Goal: Feedback & Contribution: Submit feedback/report problem

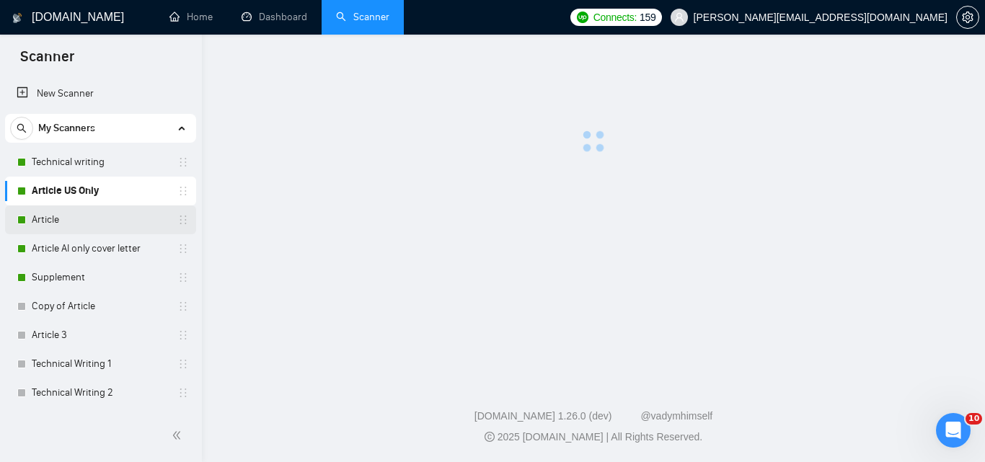
click at [50, 215] on link "Article" at bounding box center [100, 219] width 137 height 29
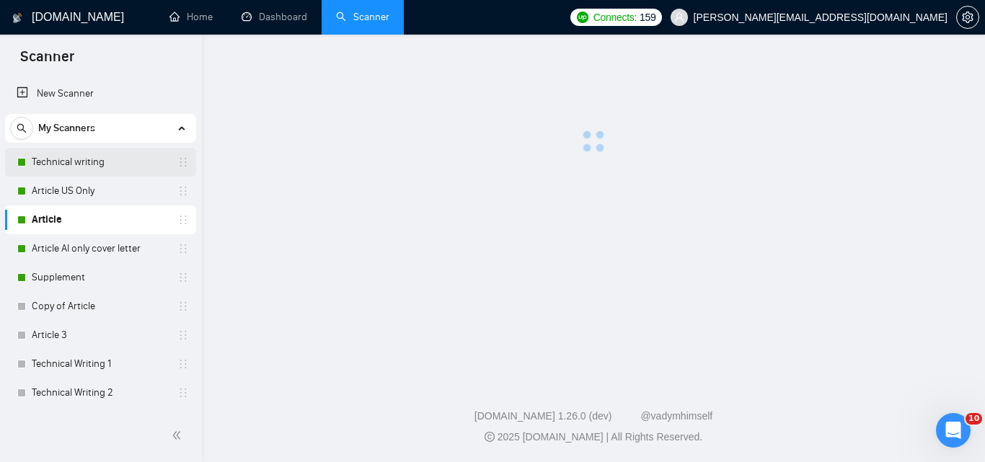
click at [60, 151] on link "Technical writing" at bounding box center [100, 162] width 137 height 29
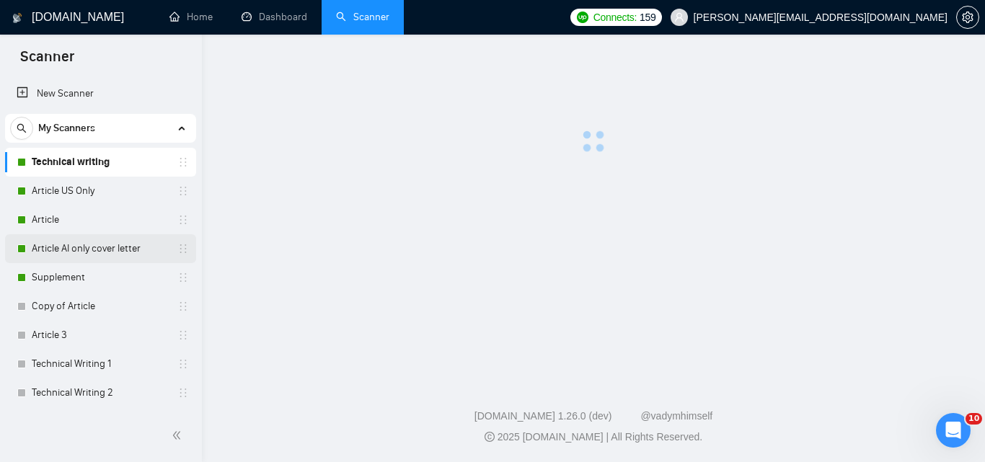
click at [66, 252] on link "Article AI only cover letter" at bounding box center [100, 248] width 137 height 29
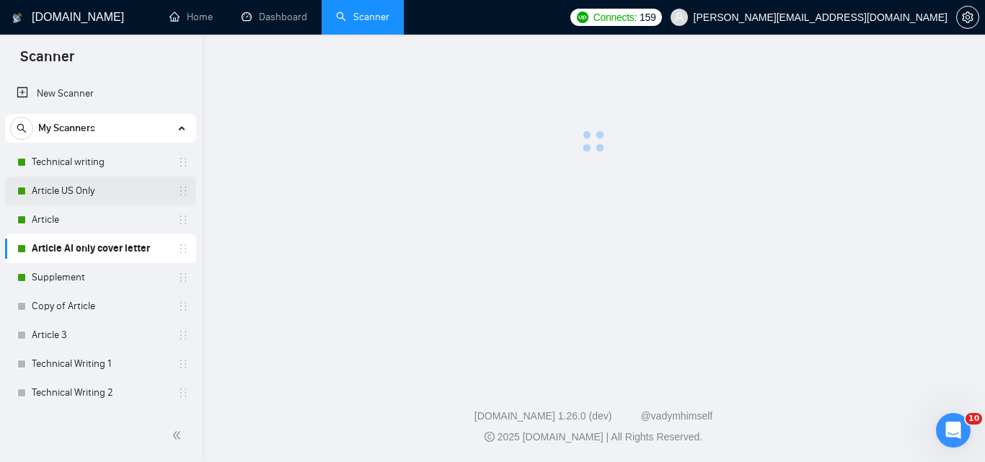
click at [52, 185] on link "Article US Only" at bounding box center [100, 191] width 137 height 29
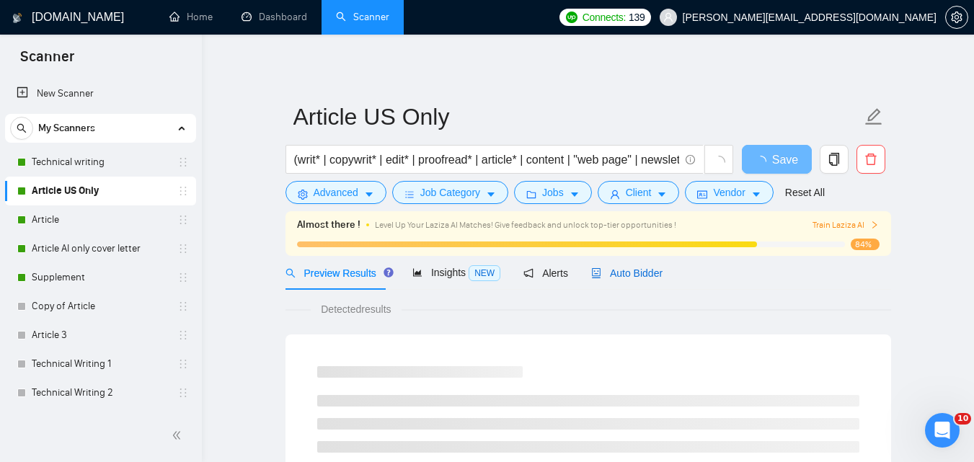
click at [615, 278] on span "Auto Bidder" at bounding box center [626, 274] width 71 height 12
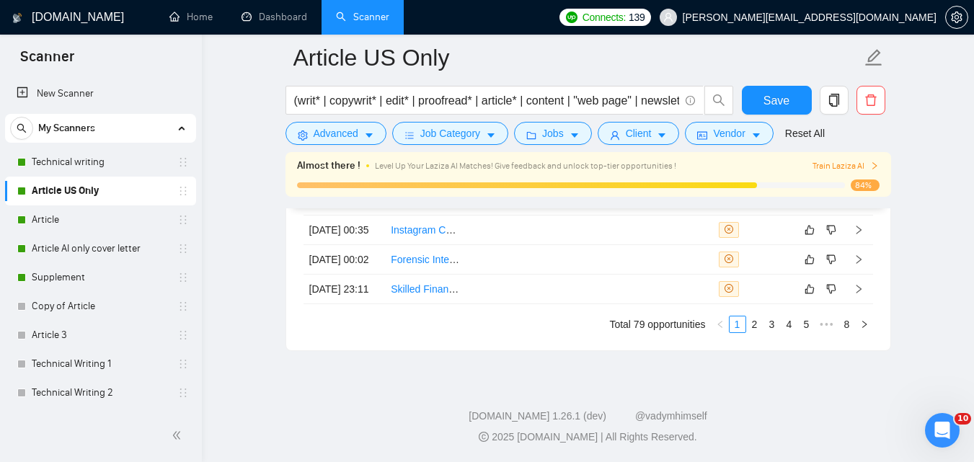
scroll to position [3922, 0]
click at [758, 323] on link "2" at bounding box center [755, 325] width 16 height 16
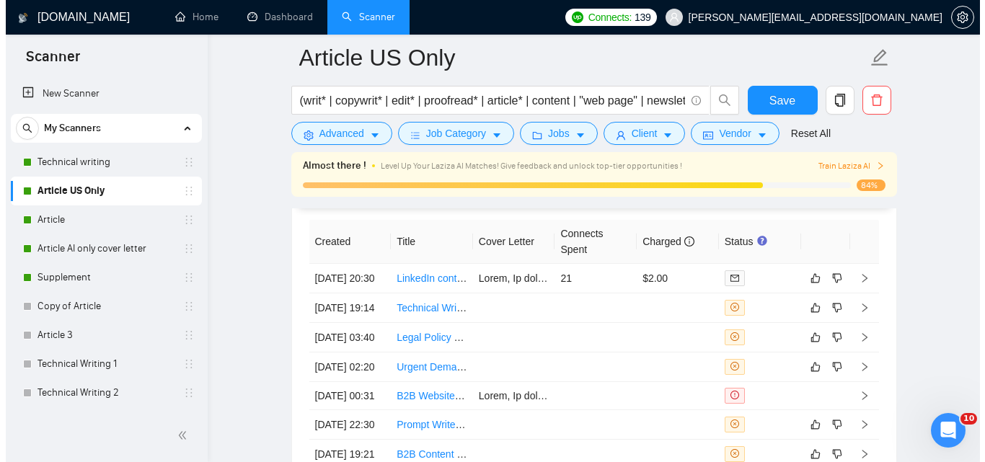
scroll to position [3530, 0]
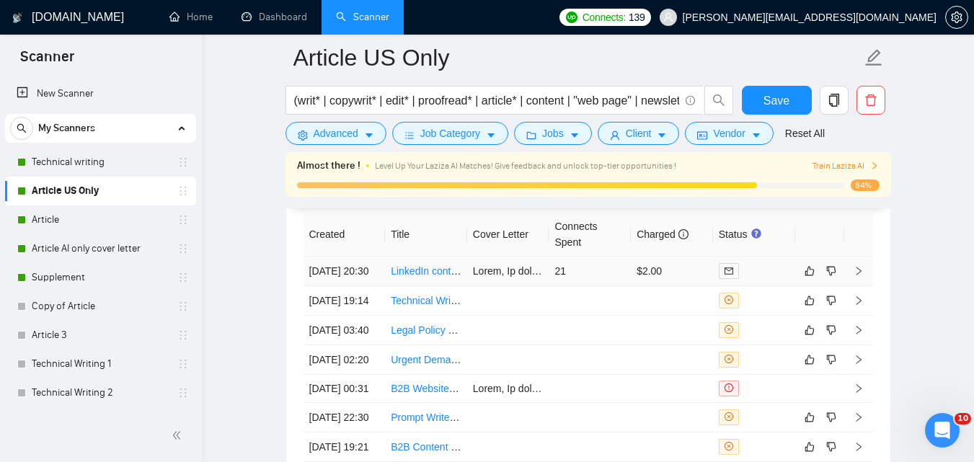
click at [415, 276] on link "LinkedIn content writer" at bounding box center [442, 271] width 102 height 12
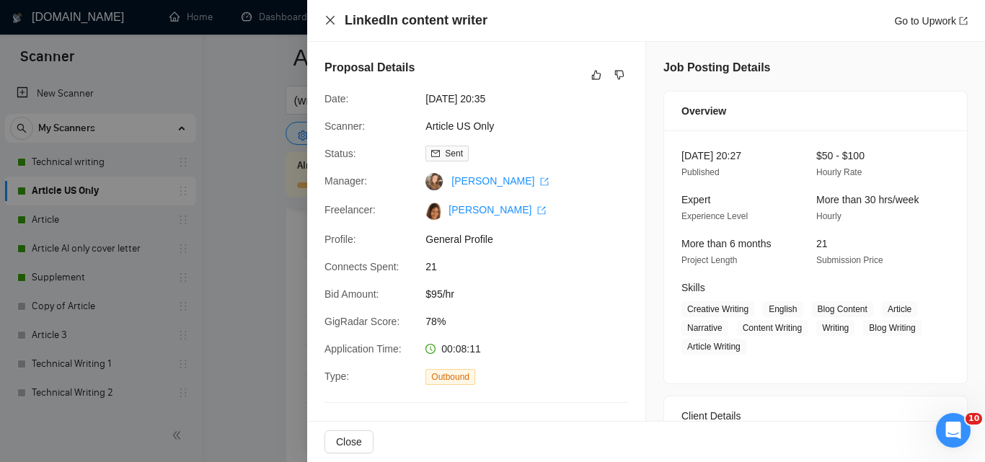
click at [324, 20] on icon "close" at bounding box center [330, 20] width 12 height 12
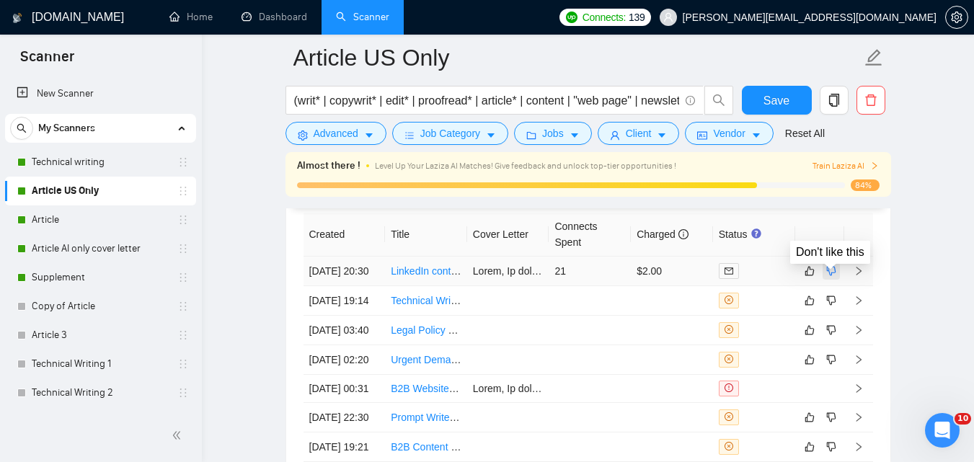
click at [828, 277] on icon "dislike" at bounding box center [831, 271] width 10 height 12
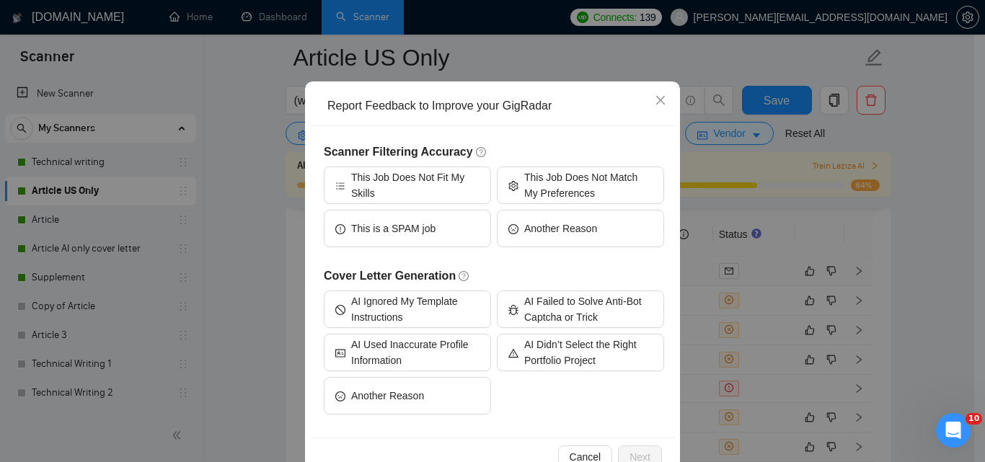
scroll to position [113, 0]
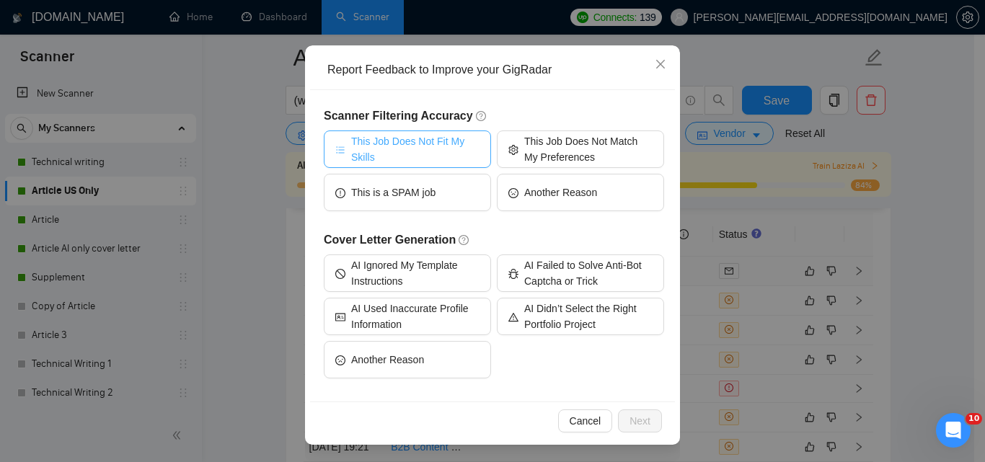
click at [404, 154] on span "This Job Does Not Fit My Skills" at bounding box center [415, 149] width 128 height 32
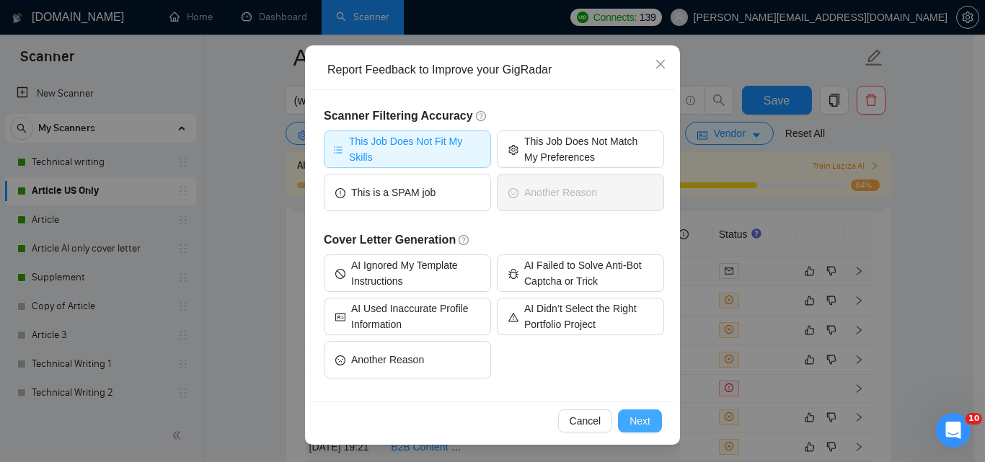
click at [637, 419] on span "Next" at bounding box center [639, 421] width 21 height 16
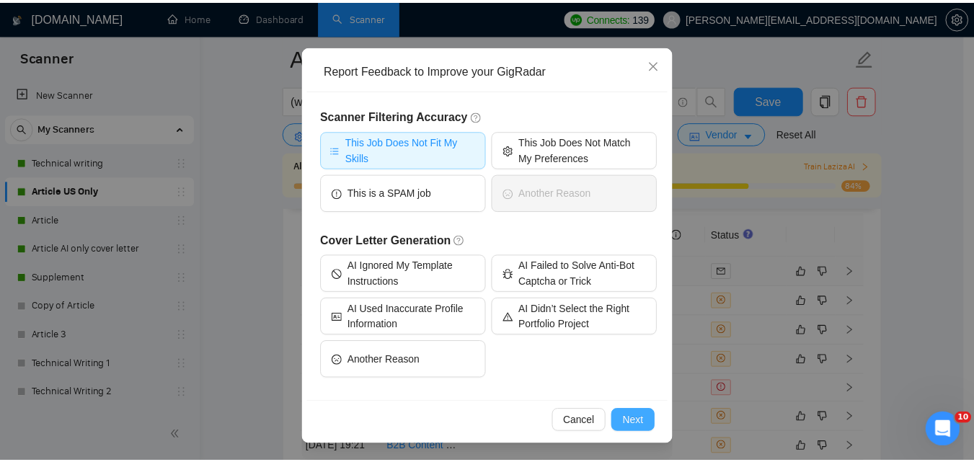
scroll to position [0, 0]
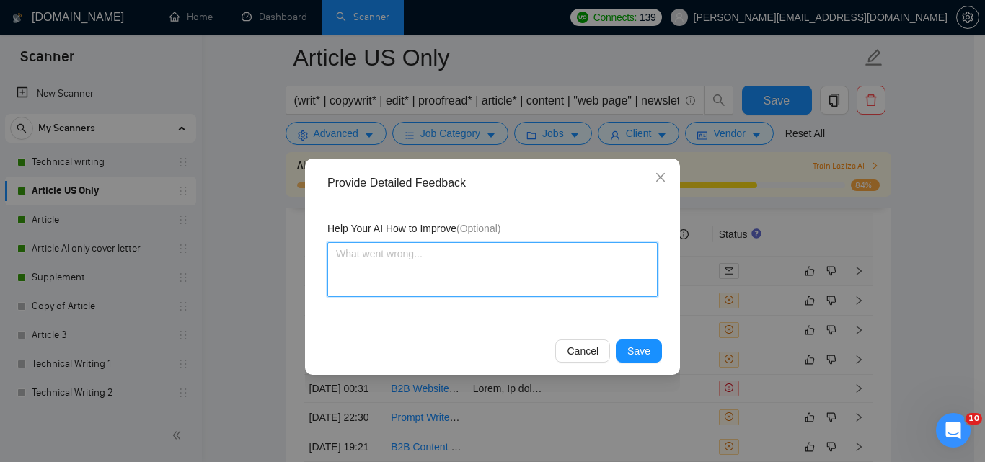
click at [445, 275] on textarea at bounding box center [492, 269] width 330 height 55
type textarea "W"
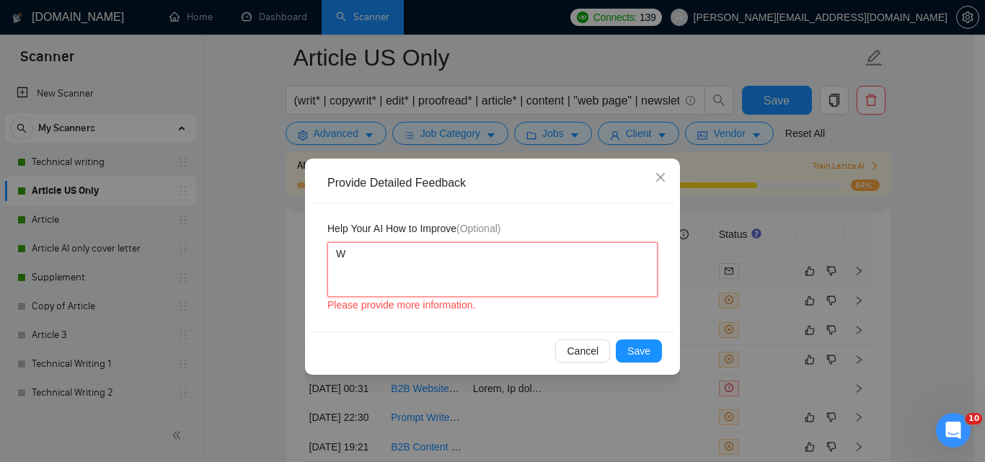
type textarea "We"
type textarea "We d"
type textarea "We do"
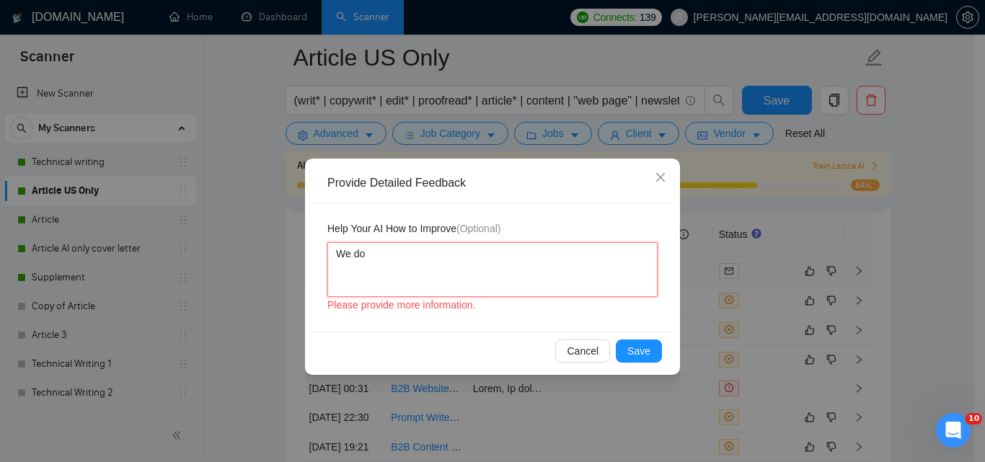
type textarea "We do n"
type textarea "We do no"
type textarea "We do not"
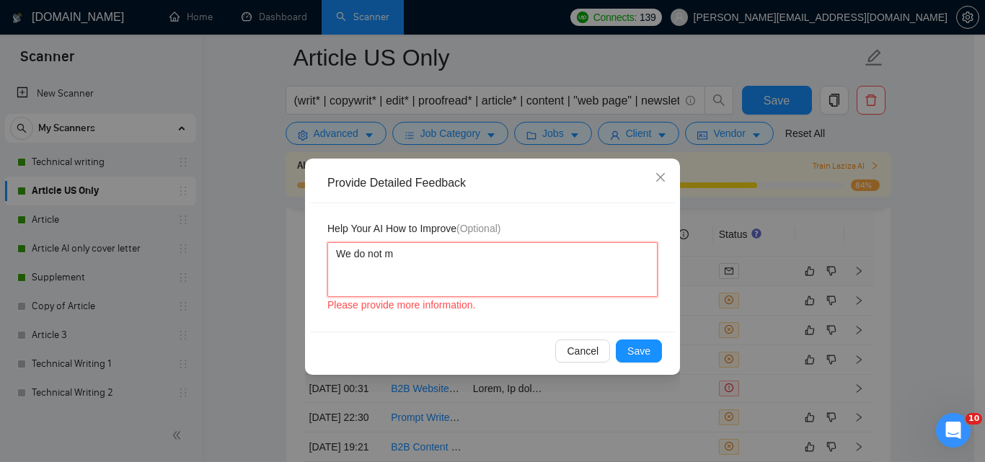
type textarea "We do not ma"
type textarea "We do not mak"
type textarea "We do not make"
type textarea "We do not make l"
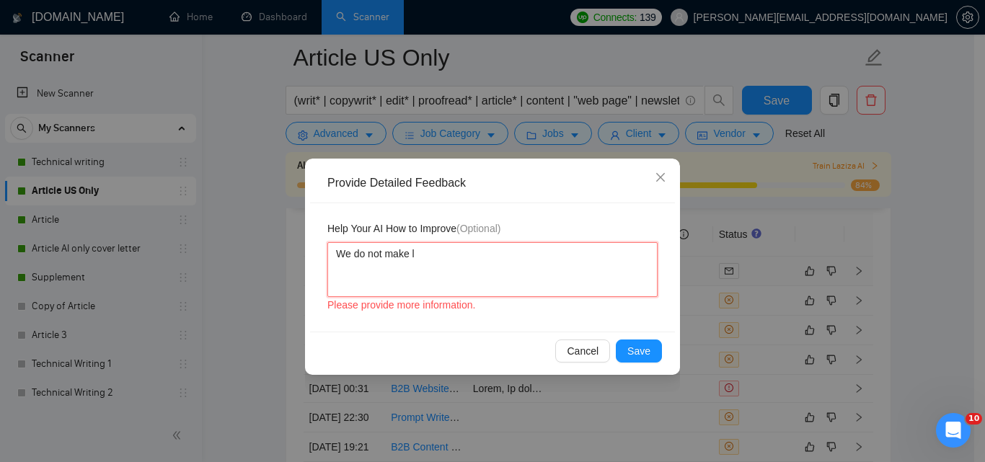
type textarea "We do not make li"
type textarea "We do not make lin"
type textarea "We do not make link"
type textarea "We do not make [PERSON_NAME]"
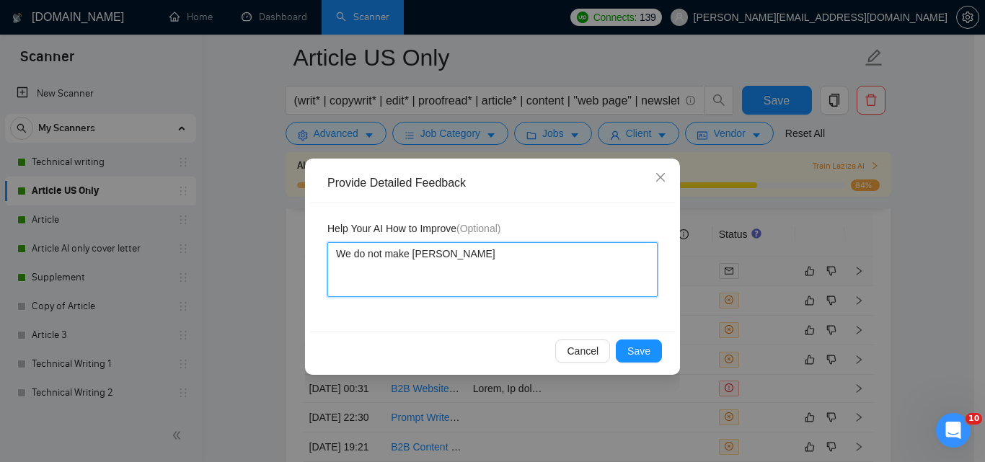
type textarea "We do not make link"
type textarea "We do not make linked"
type textarea "We do not make linkedi"
type textarea "We do not make linkedin"
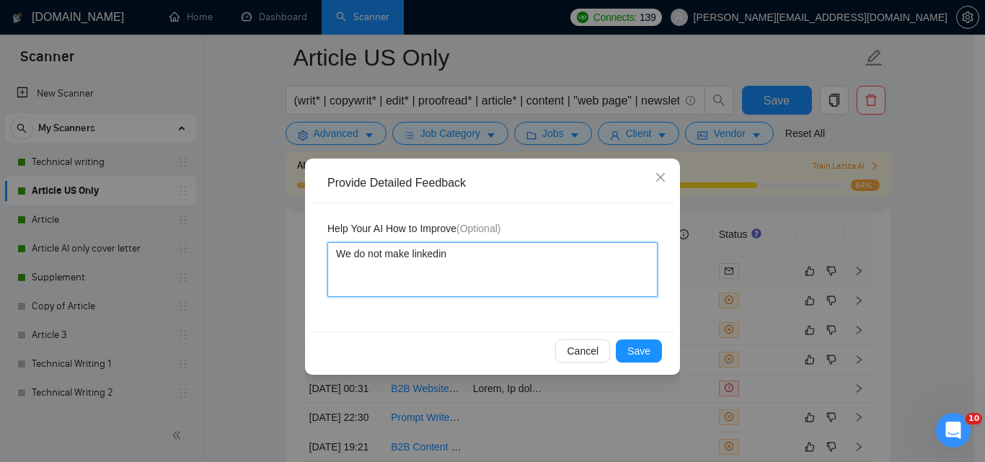
type textarea "We do not make linkedin p"
type textarea "We do not make linkedin po"
type textarea "We do not make linkedin pos"
type textarea "We do not make linkedin post"
type textarea "We do not make LinkedIn post"
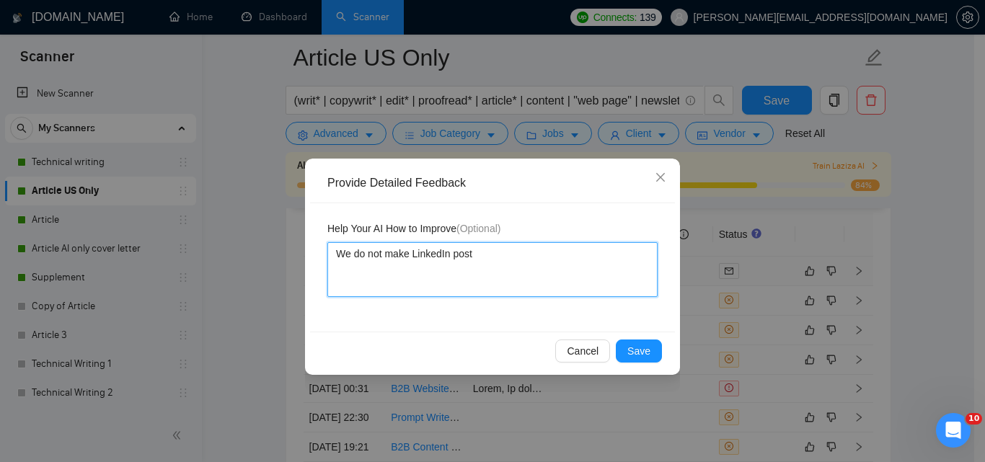
click at [489, 252] on textarea "We do not make LinkedIn post" at bounding box center [492, 269] width 330 height 55
type textarea "We do not make LinkedIn posts"
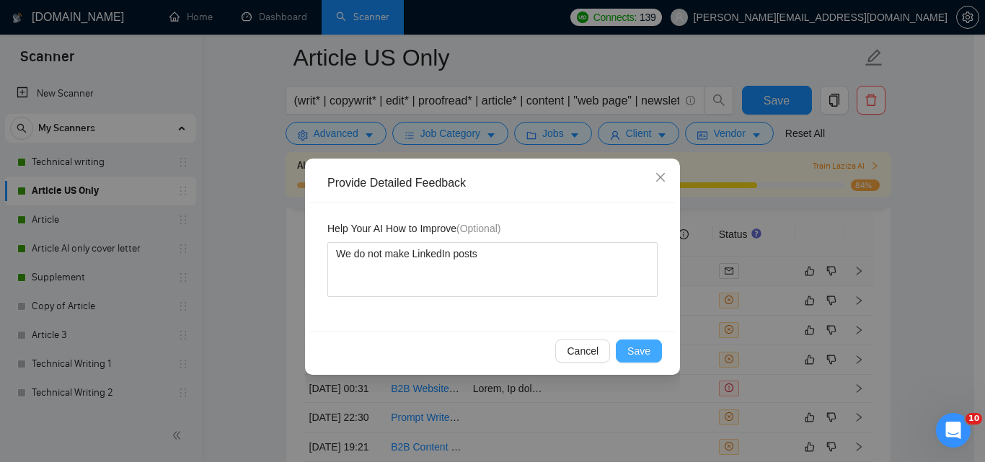
click at [636, 347] on span "Save" at bounding box center [638, 351] width 23 height 16
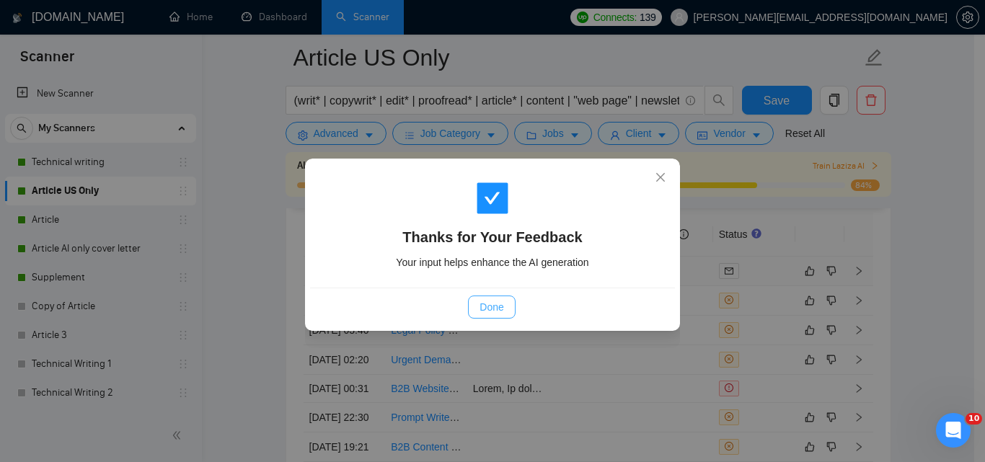
click at [487, 309] on span "Done" at bounding box center [491, 307] width 24 height 16
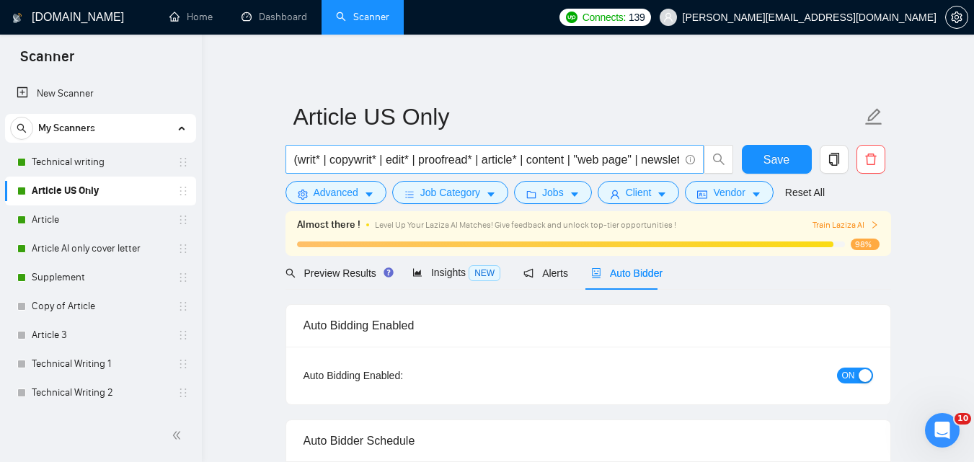
click at [552, 163] on input "(writ* | copywrit* | edit* | proofread* | article* | content | "web page" | new…" at bounding box center [486, 160] width 385 height 18
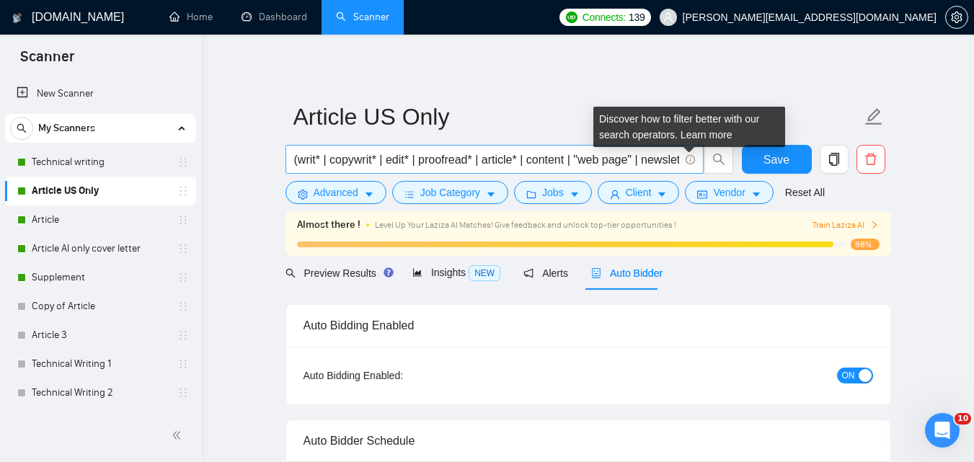
click at [688, 160] on icon "info-circle" at bounding box center [690, 159] width 9 height 9
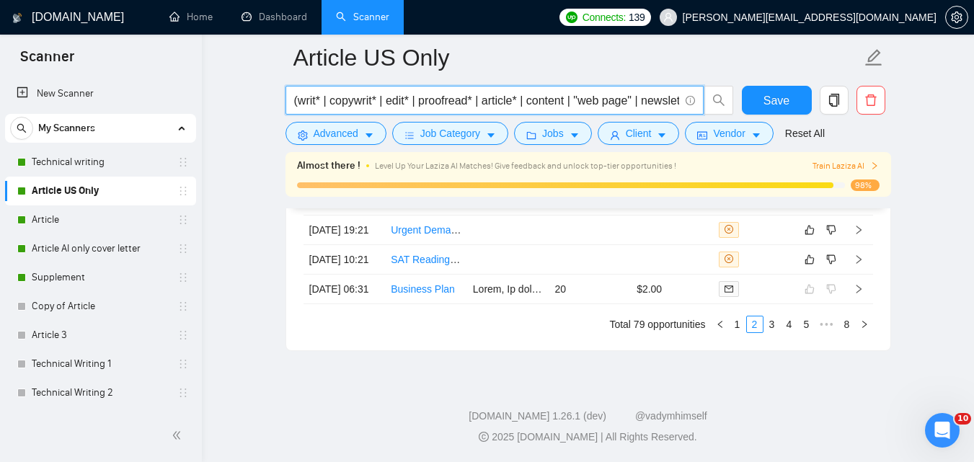
scroll to position [3805, 0]
click at [68, 213] on link "Article" at bounding box center [100, 219] width 137 height 29
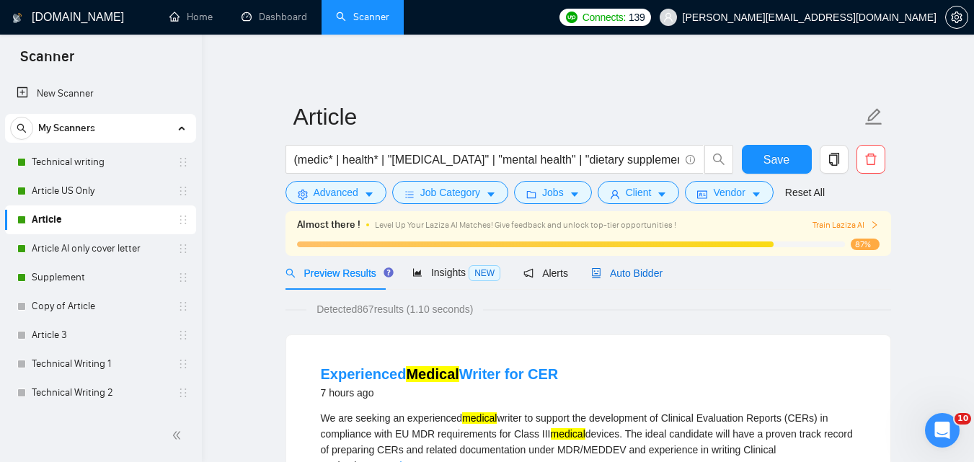
click at [624, 272] on span "Auto Bidder" at bounding box center [626, 274] width 71 height 12
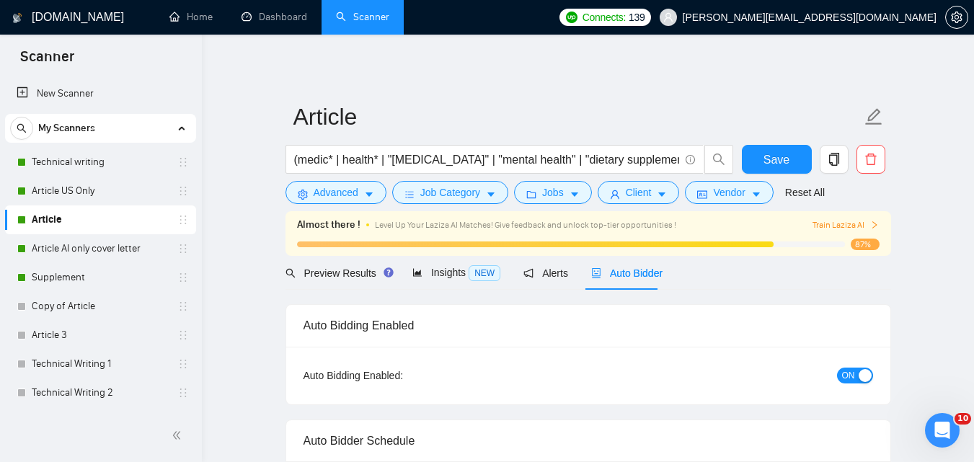
checkbox input "true"
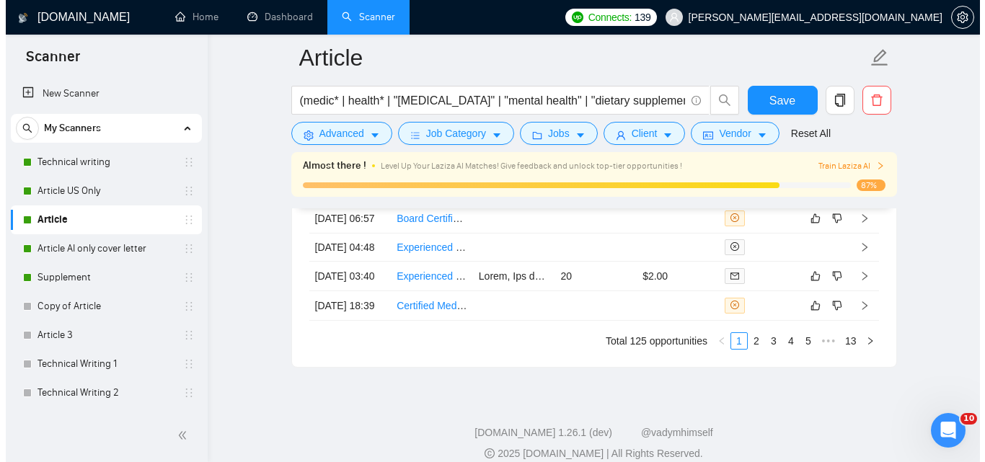
scroll to position [3956, 0]
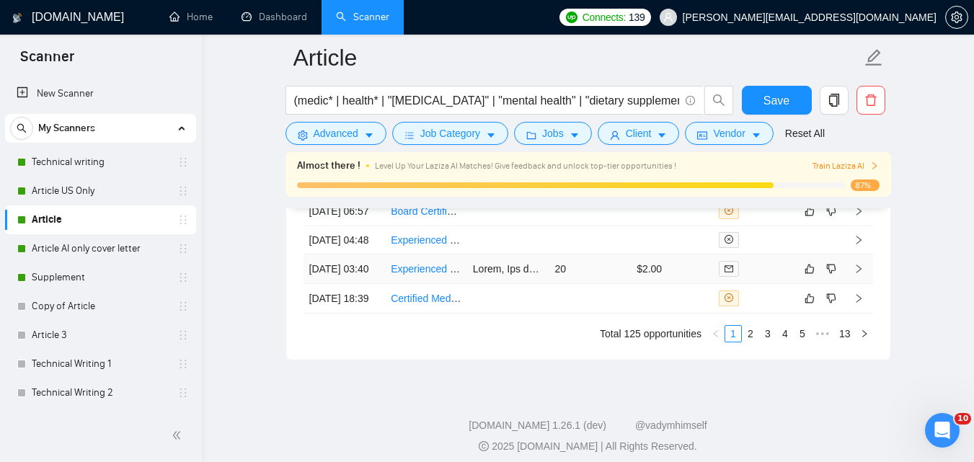
click at [430, 275] on link "Experienced Copy Editor for Early Intervention assessment guidebook and assessm…" at bounding box center [620, 269] width 459 height 12
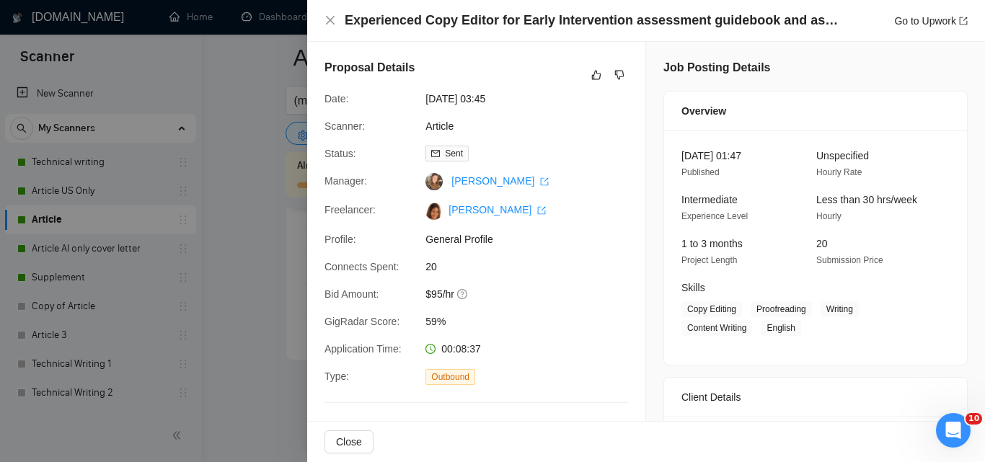
click at [269, 189] on div at bounding box center [492, 231] width 985 height 462
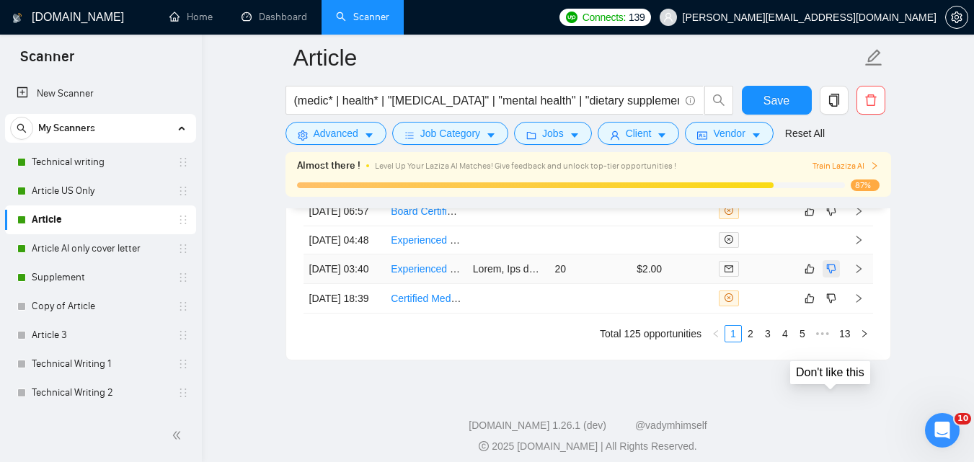
click at [830, 275] on icon "dislike" at bounding box center [831, 269] width 10 height 12
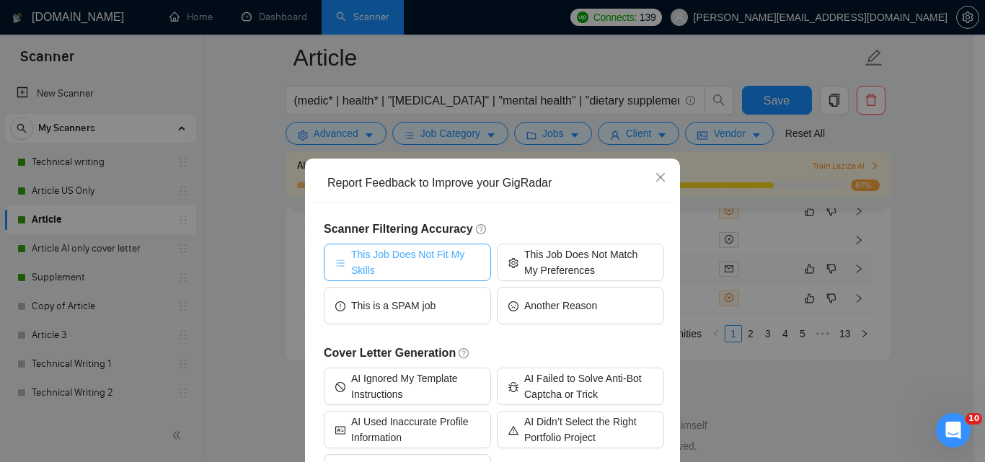
click at [370, 252] on span "This Job Does Not Fit My Skills" at bounding box center [415, 263] width 128 height 32
click at [966, 217] on div "Report Feedback to Improve your GigRadar Scanner Filtering Accuracy This Job Do…" at bounding box center [492, 231] width 985 height 462
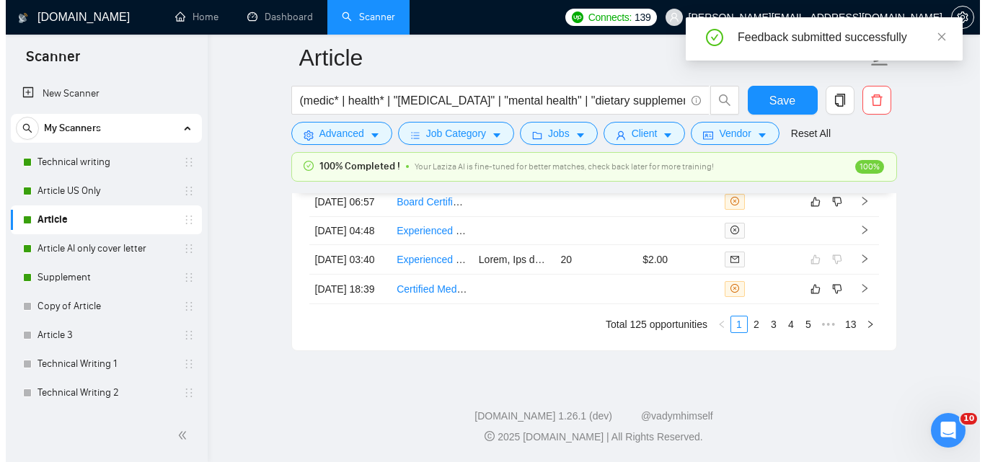
scroll to position [3978, 0]
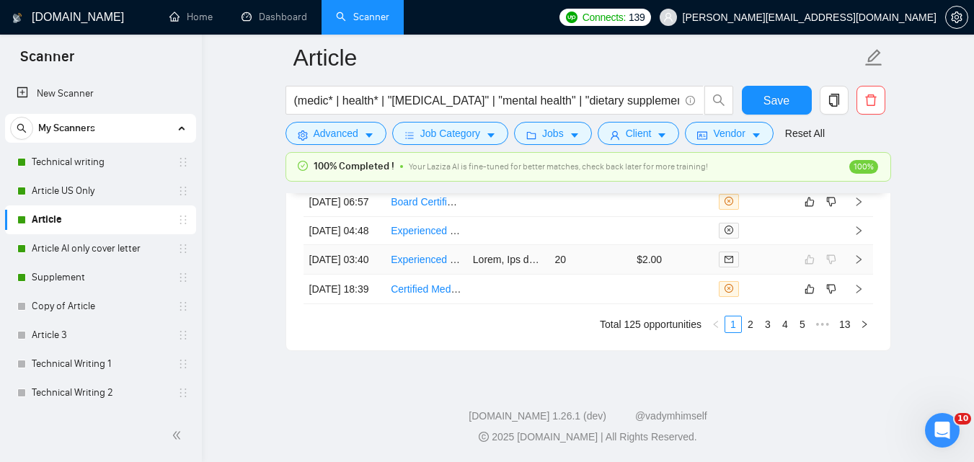
click at [859, 264] on icon "right" at bounding box center [858, 259] width 5 height 9
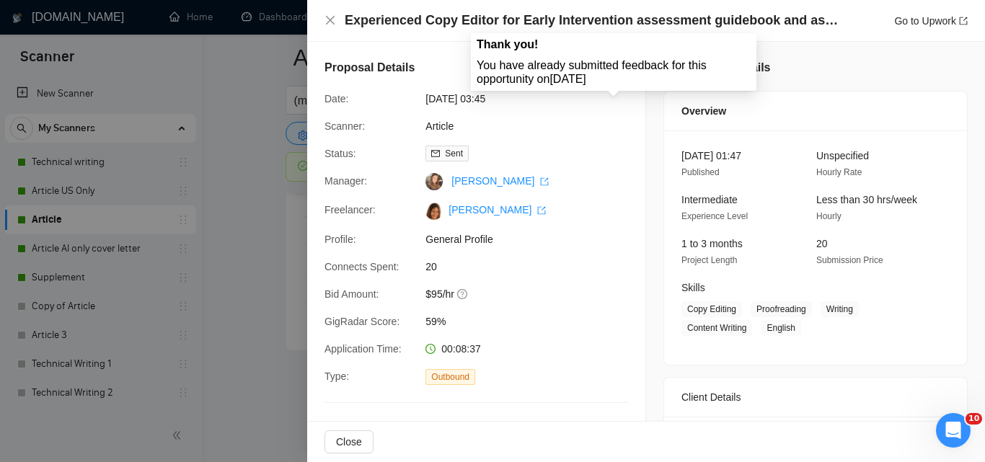
click at [616, 76] on span at bounding box center [619, 74] width 17 height 17
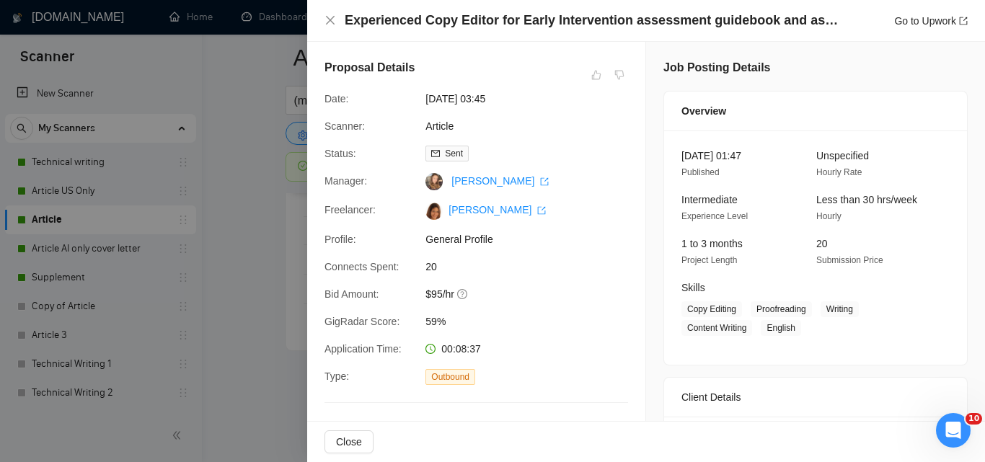
click at [592, 136] on div "Proposal Details Date: [DATE] 03:45 Scanner: Article Status: Sent Manager: [PER…" at bounding box center [476, 302] width 338 height 521
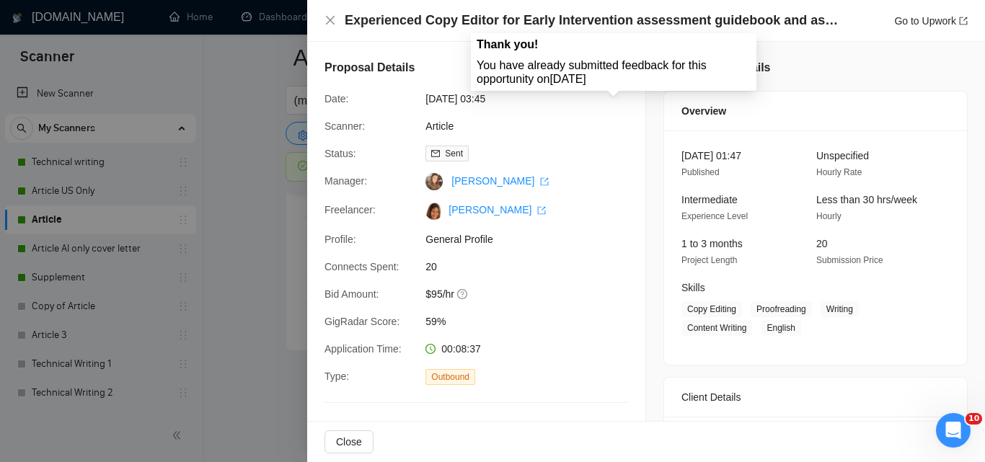
click at [611, 74] on span at bounding box center [619, 74] width 17 height 17
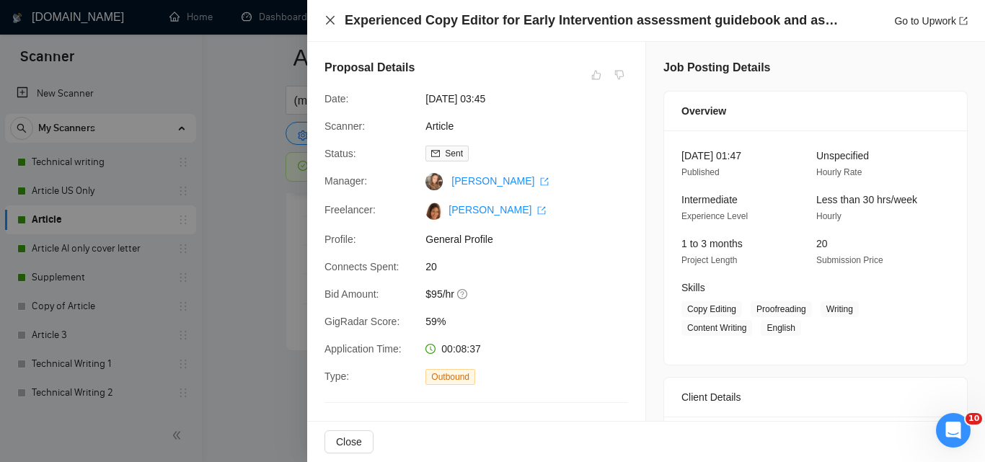
click at [329, 21] on icon "close" at bounding box center [330, 20] width 12 height 12
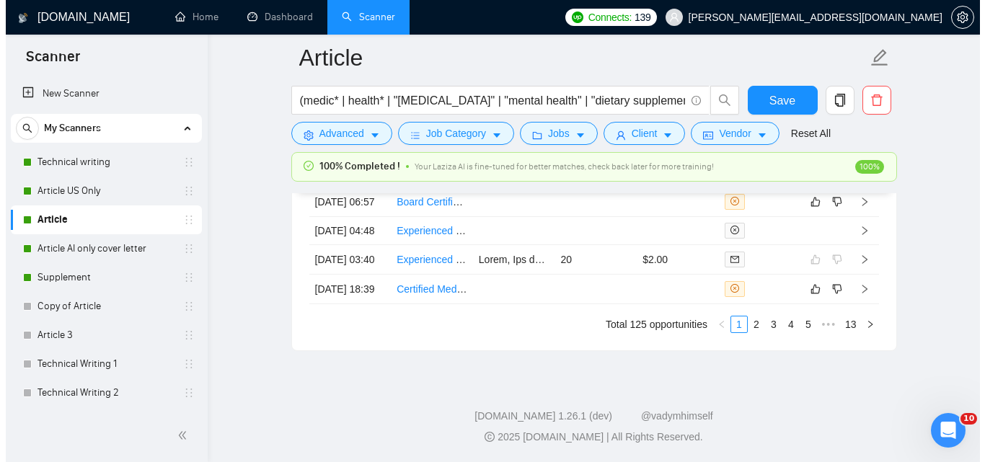
scroll to position [4016, 0]
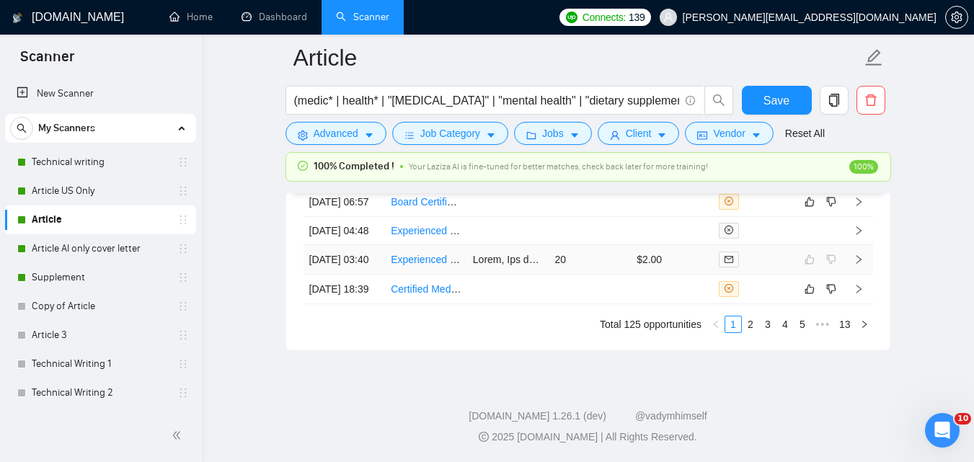
click at [624, 275] on td "20" at bounding box center [590, 260] width 82 height 30
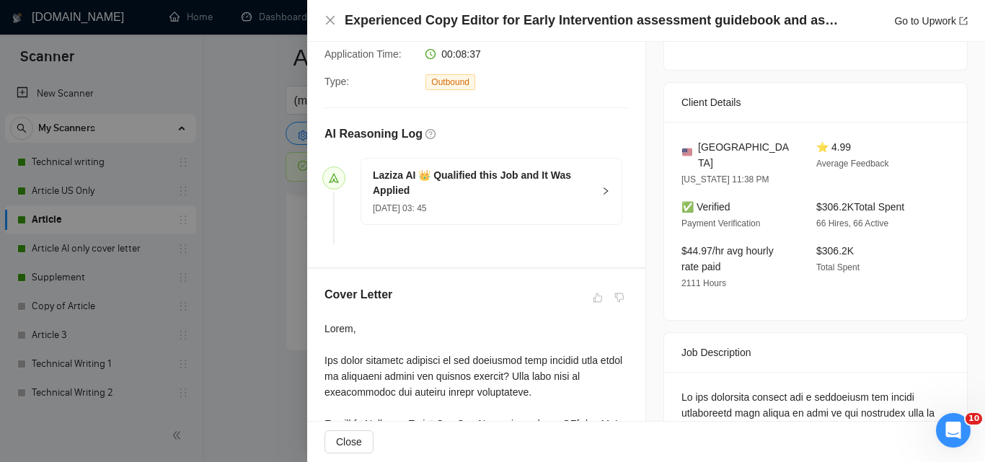
scroll to position [310, 0]
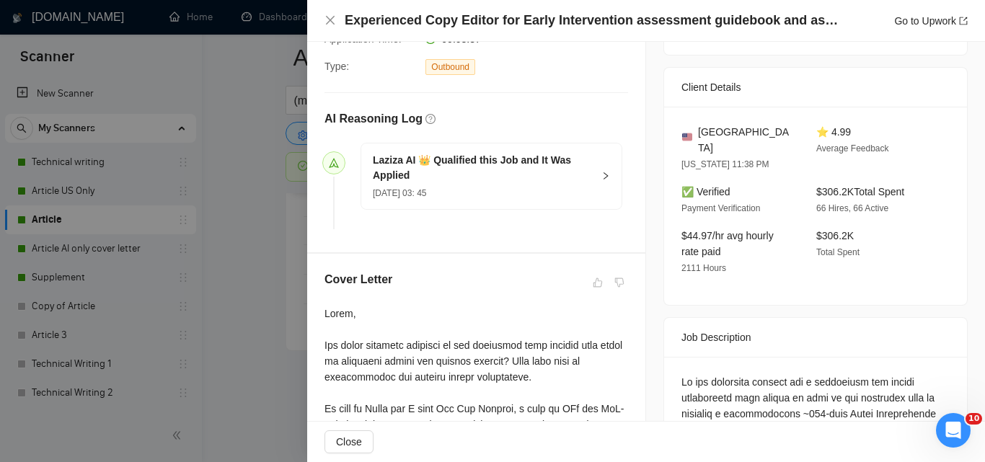
click at [601, 172] on icon "right" at bounding box center [605, 176] width 9 height 9
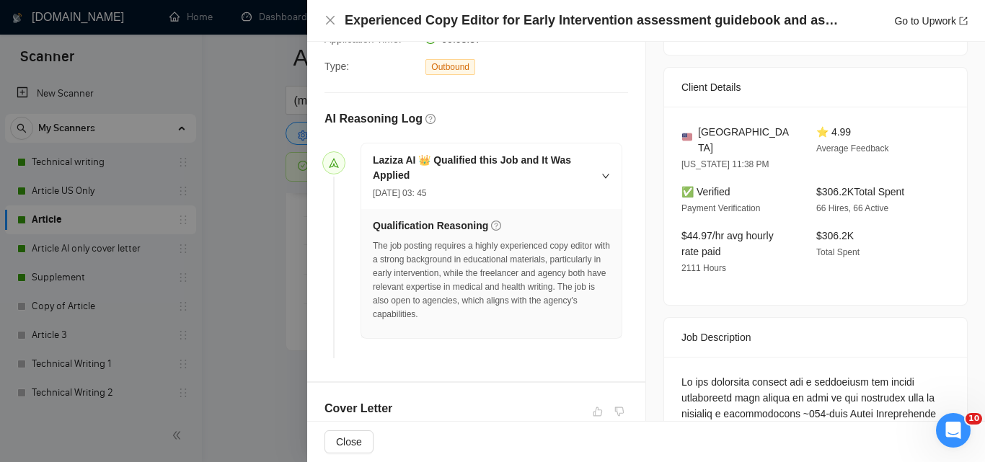
click at [601, 172] on icon "right" at bounding box center [605, 176] width 9 height 9
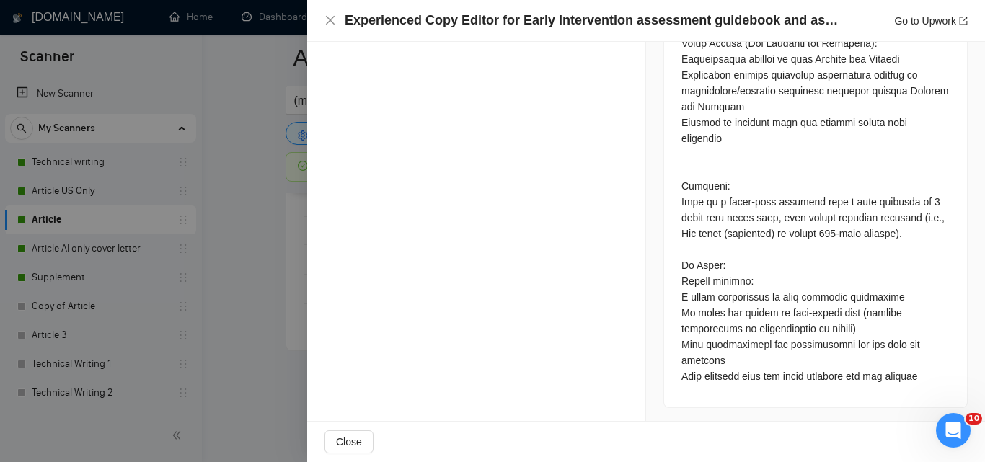
scroll to position [0, 0]
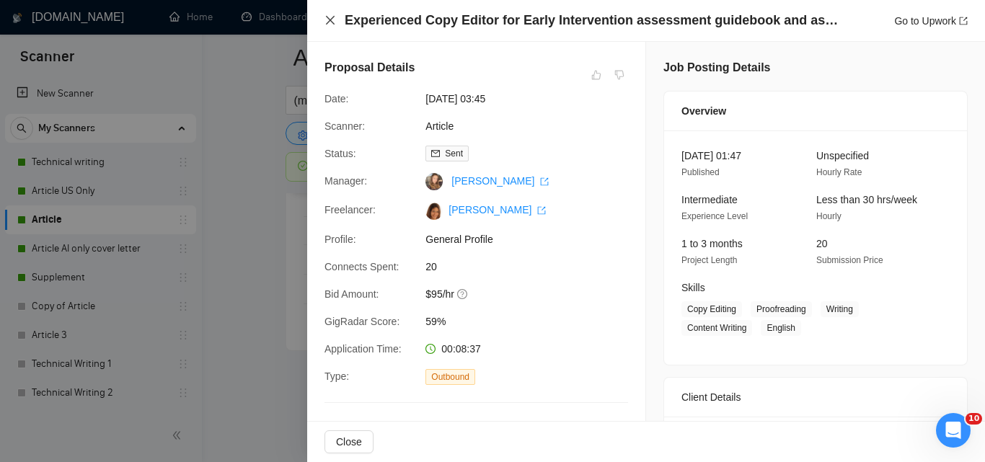
click at [331, 17] on icon "close" at bounding box center [330, 20] width 12 height 12
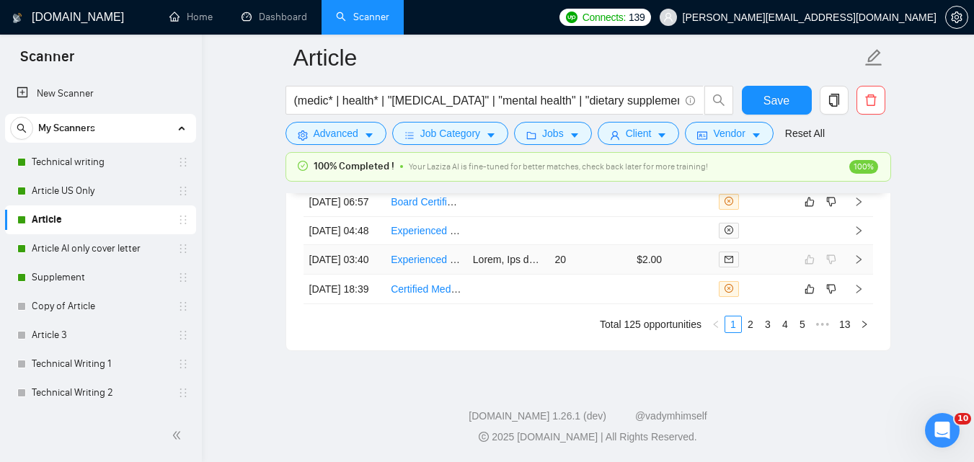
drag, startPoint x: 482, startPoint y: 314, endPoint x: 420, endPoint y: 325, distance: 62.4
drag, startPoint x: 420, startPoint y: 325, endPoint x: 849, endPoint y: 137, distance: 468.5
click at [849, 137] on div "Advanced Job Category Jobs Client Vendor Reset All" at bounding box center [586, 133] width 606 height 23
click at [779, 164] on div "100%" at bounding box center [818, 167] width 121 height 14
click at [857, 265] on icon "right" at bounding box center [859, 260] width 10 height 10
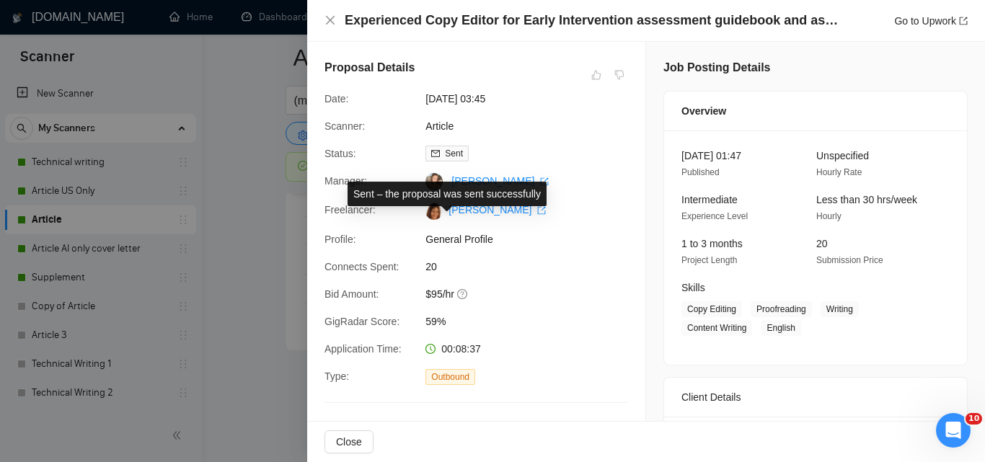
click at [452, 157] on span "Sent" at bounding box center [454, 154] width 18 height 10
drag, startPoint x: 446, startPoint y: 157, endPoint x: 394, endPoint y: 156, distance: 51.2
click at [394, 156] on div "Status:" at bounding box center [369, 154] width 101 height 16
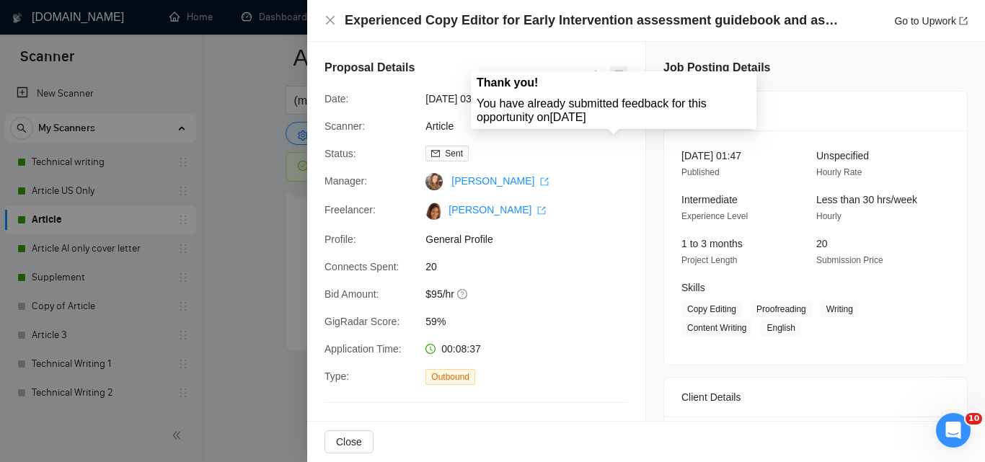
click at [611, 71] on span at bounding box center [619, 74] width 17 height 17
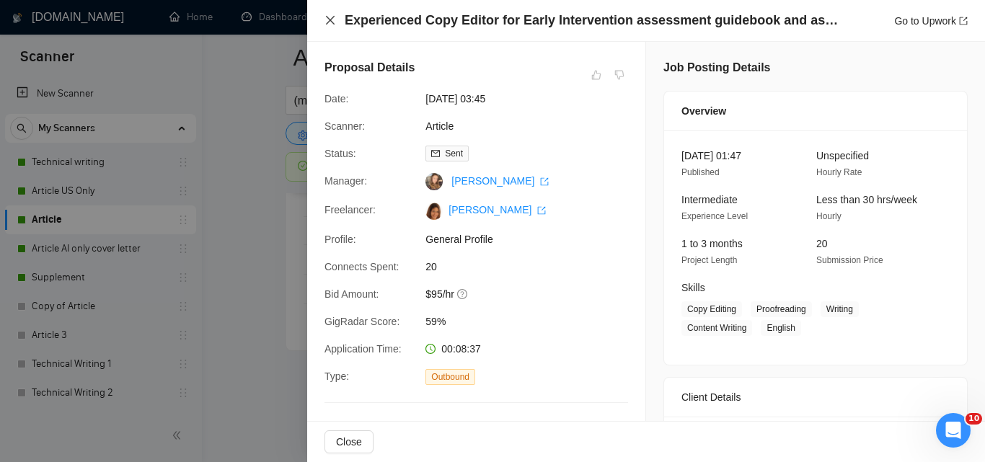
click at [327, 19] on icon "close" at bounding box center [330, 20] width 12 height 12
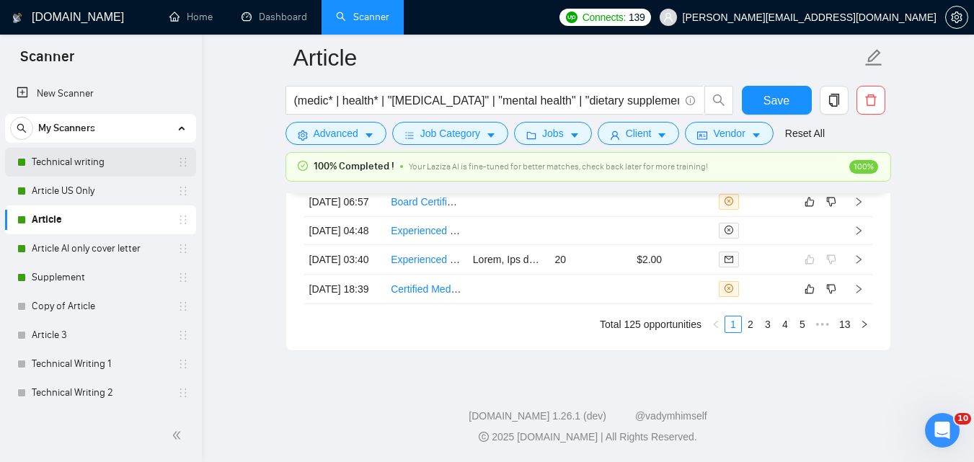
click at [82, 167] on link "Technical writing" at bounding box center [100, 162] width 137 height 29
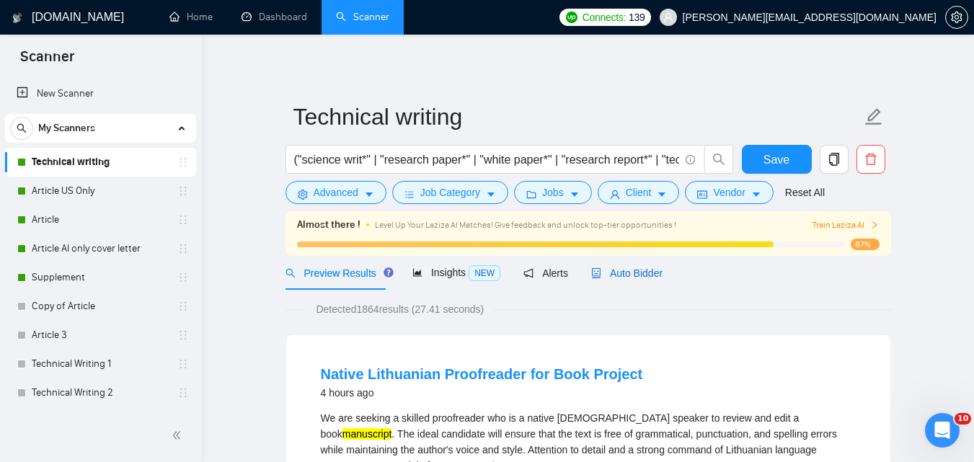
click at [611, 280] on div "Auto Bidder" at bounding box center [626, 273] width 71 height 16
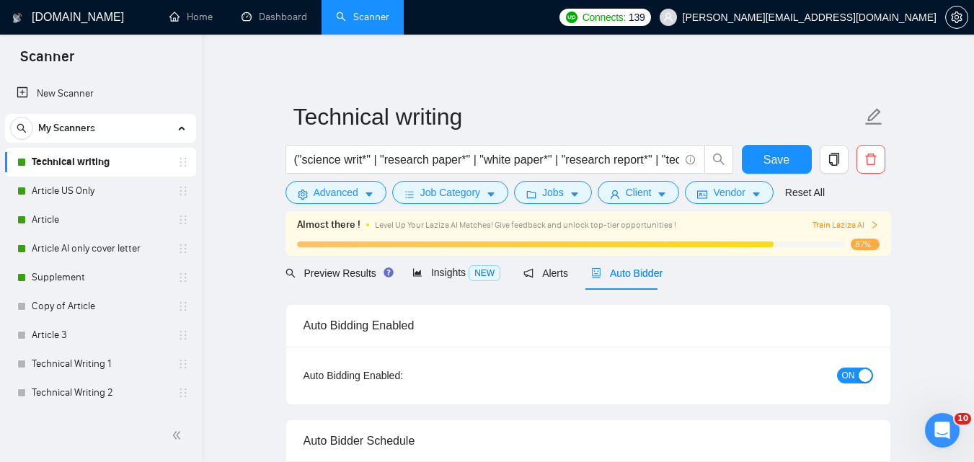
checkbox input "true"
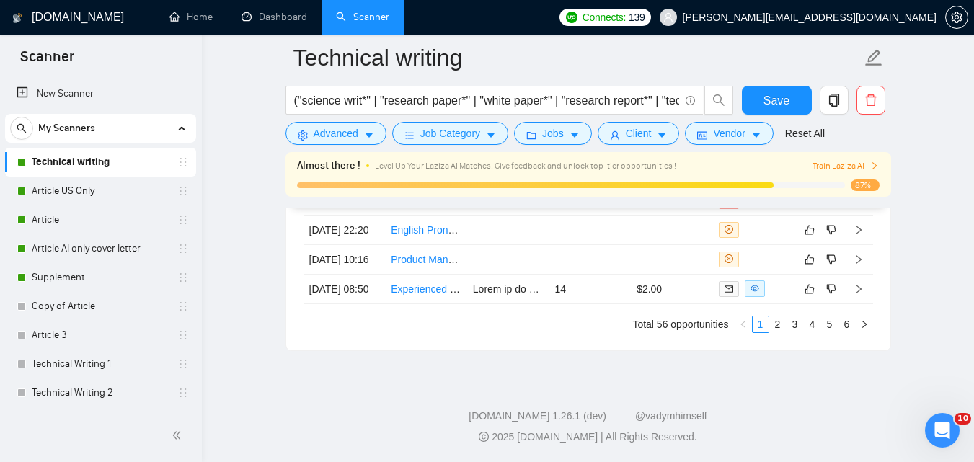
scroll to position [4039, 0]
click at [780, 332] on link "2" at bounding box center [778, 325] width 16 height 16
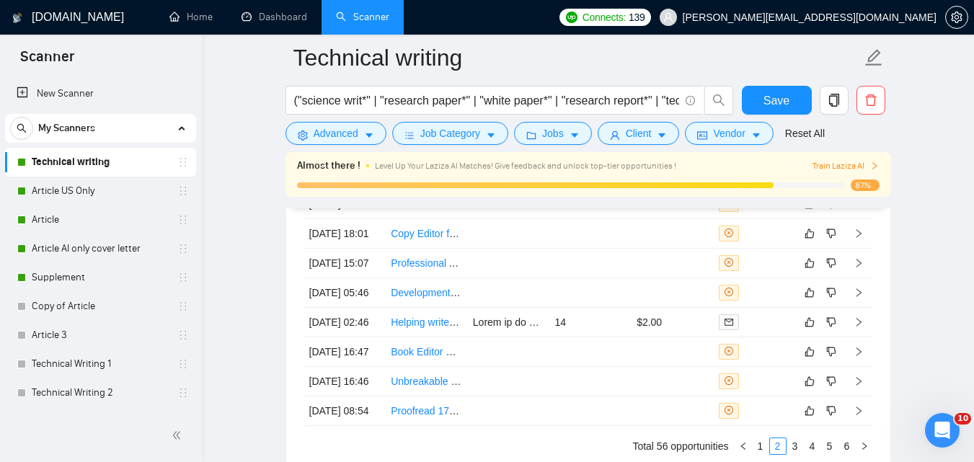
scroll to position [3858, 0]
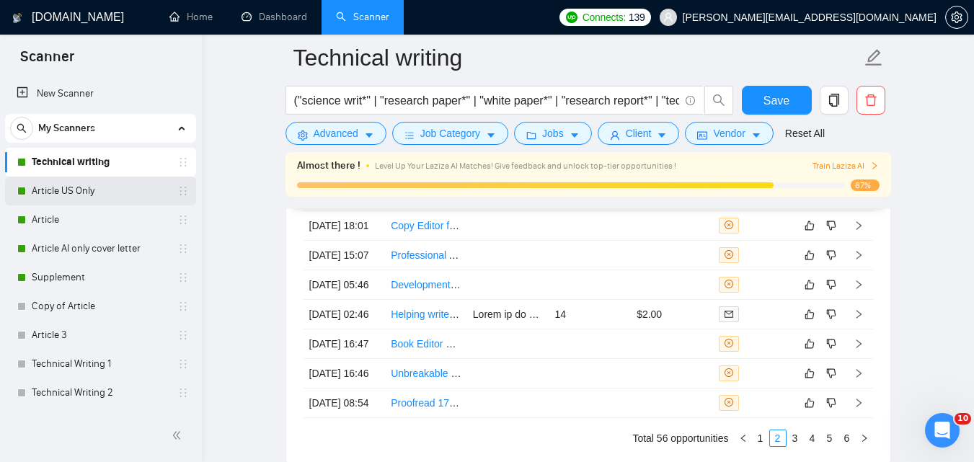
click at [76, 185] on link "Article US Only" at bounding box center [100, 191] width 137 height 29
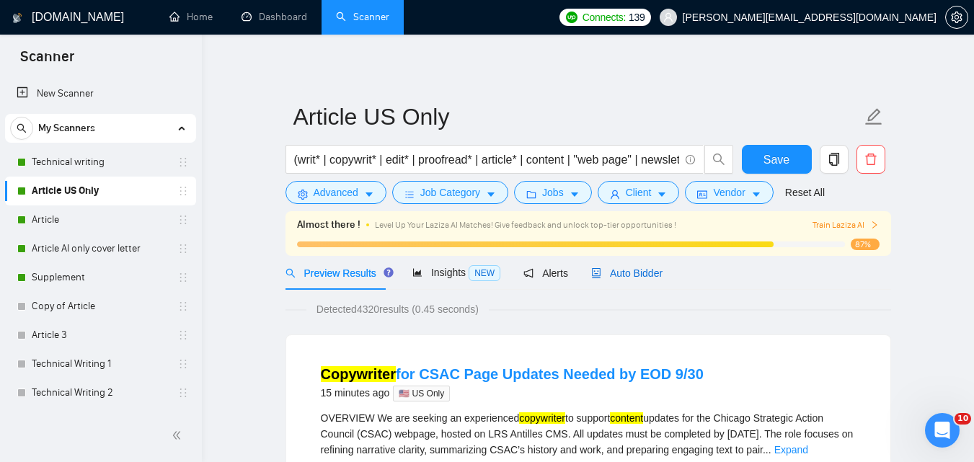
click at [640, 271] on span "Auto Bidder" at bounding box center [626, 274] width 71 height 12
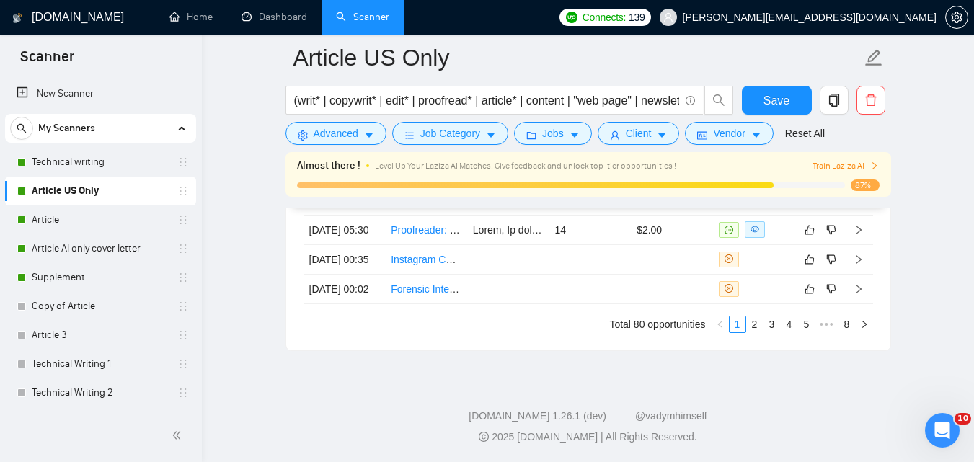
scroll to position [3870, 0]
click at [751, 332] on link "2" at bounding box center [755, 325] width 16 height 16
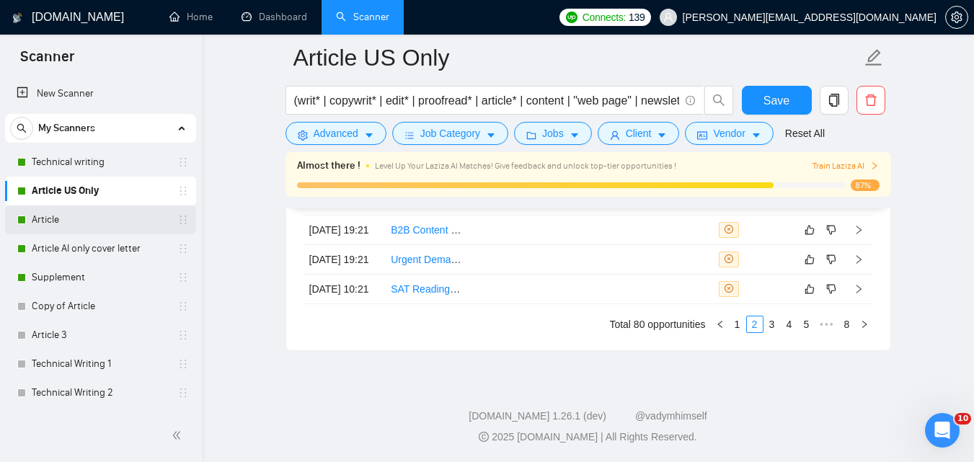
click at [66, 227] on link "Article" at bounding box center [100, 219] width 137 height 29
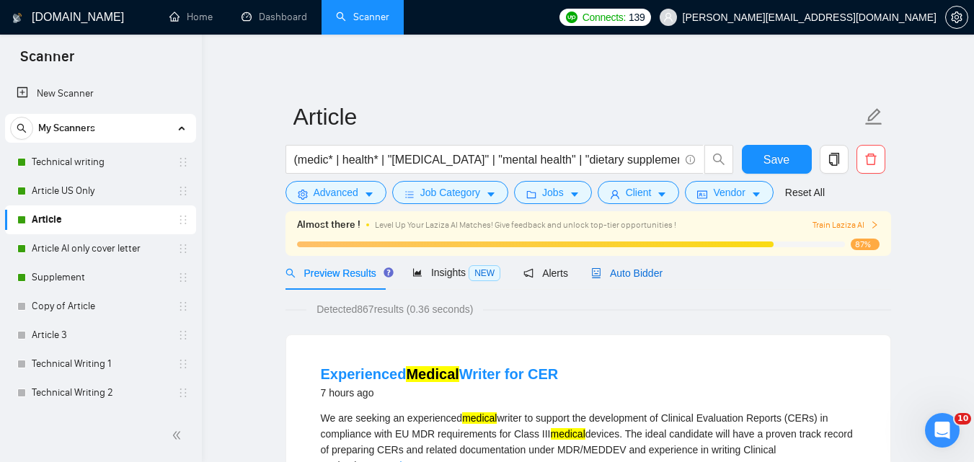
click at [604, 270] on span "Auto Bidder" at bounding box center [626, 274] width 71 height 12
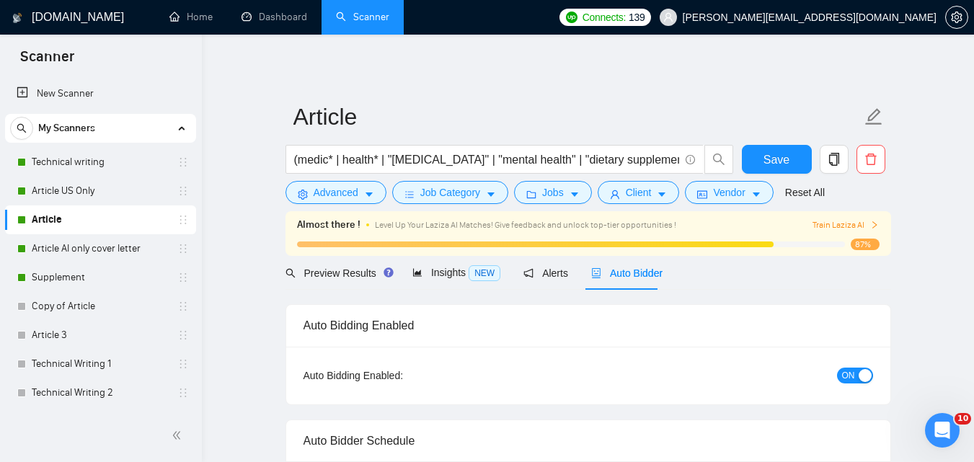
checkbox input "true"
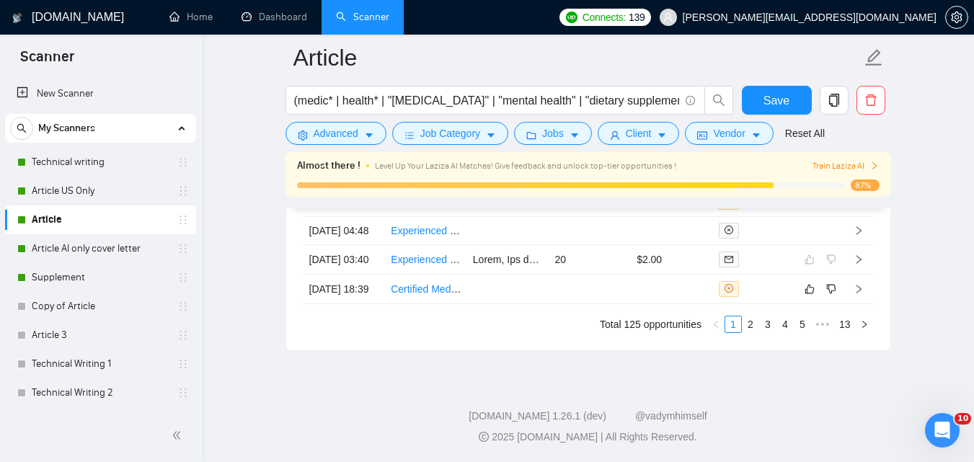
scroll to position [4040, 0]
click at [754, 332] on link "2" at bounding box center [751, 325] width 16 height 16
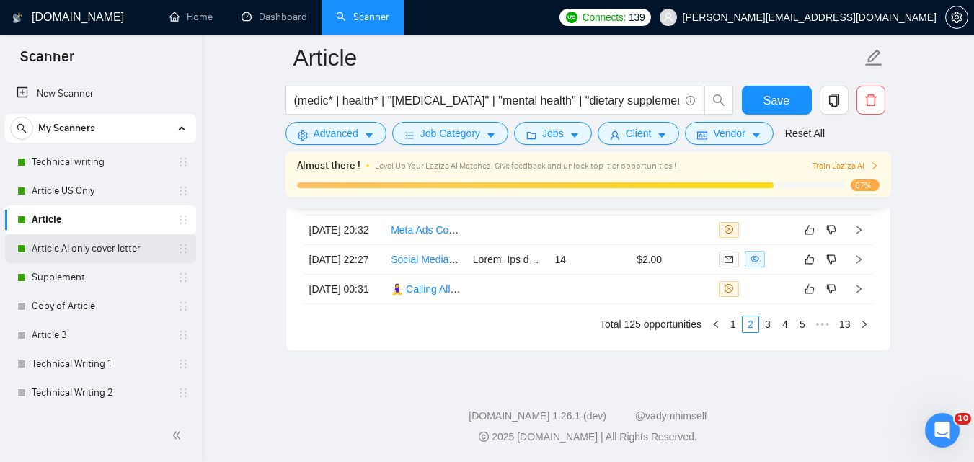
click at [89, 250] on link "Article AI only cover letter" at bounding box center [100, 248] width 137 height 29
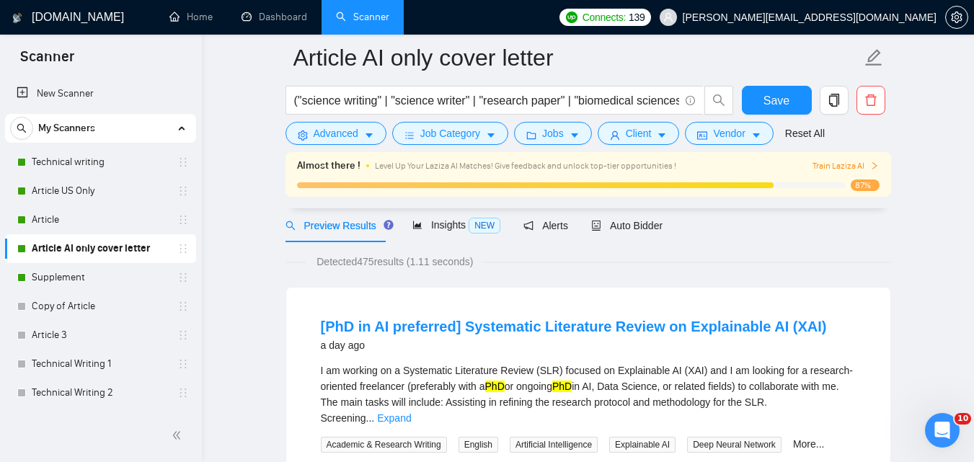
scroll to position [48, 0]
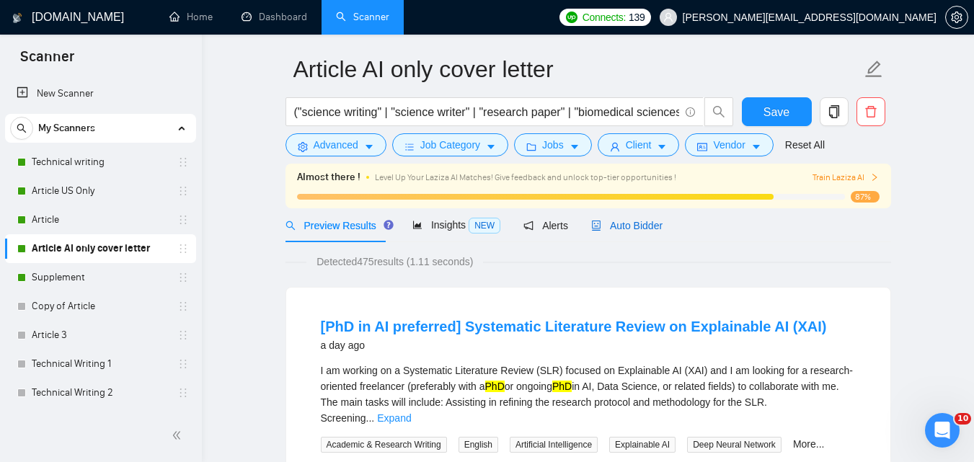
click at [624, 226] on span "Auto Bidder" at bounding box center [626, 226] width 71 height 12
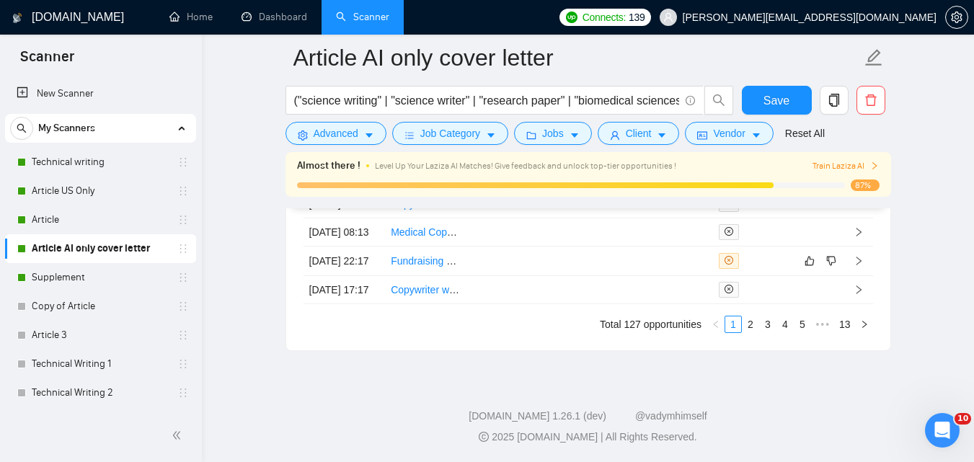
scroll to position [3838, 0]
click at [92, 270] on link "Supplement" at bounding box center [100, 277] width 137 height 29
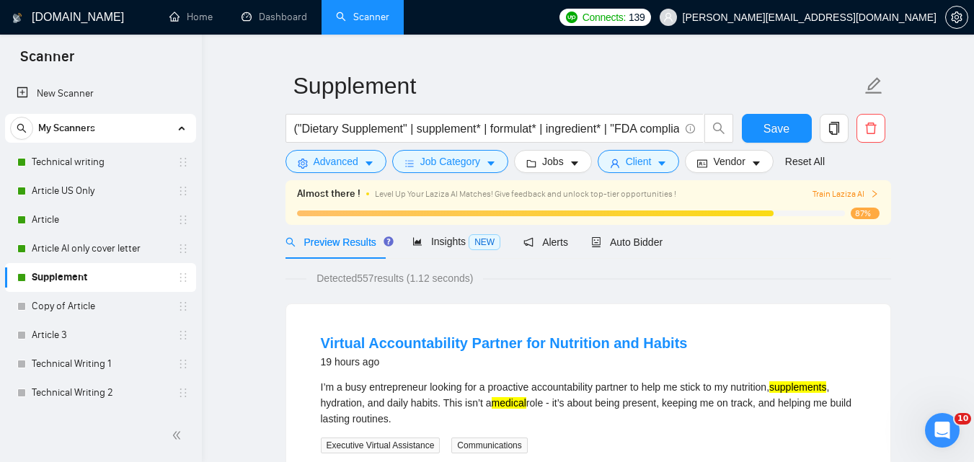
scroll to position [6, 0]
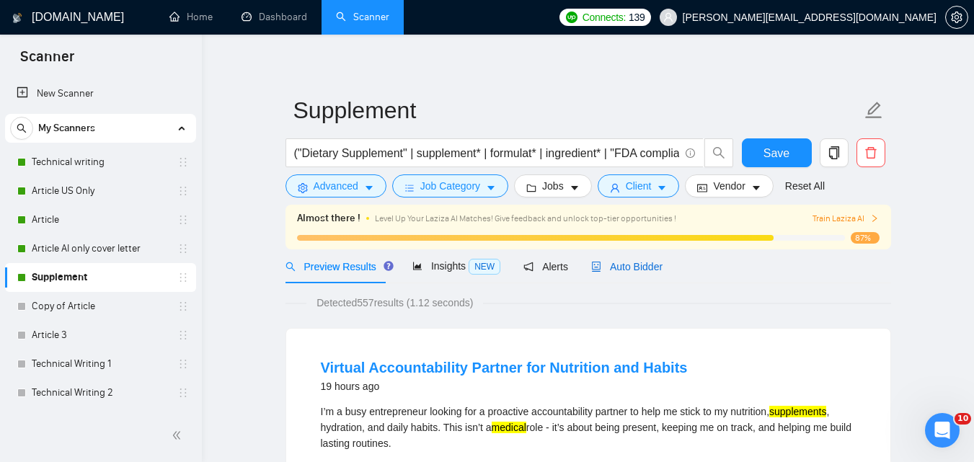
click at [635, 269] on span "Auto Bidder" at bounding box center [626, 267] width 71 height 12
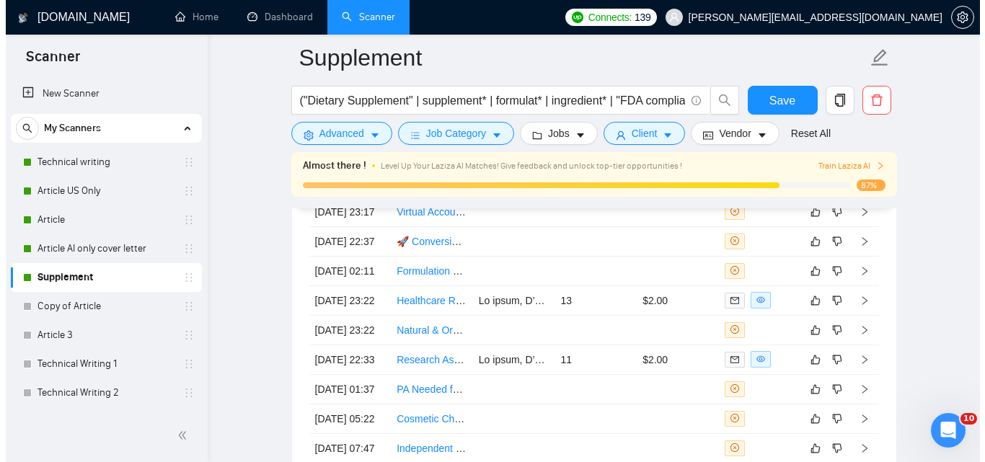
scroll to position [3596, 0]
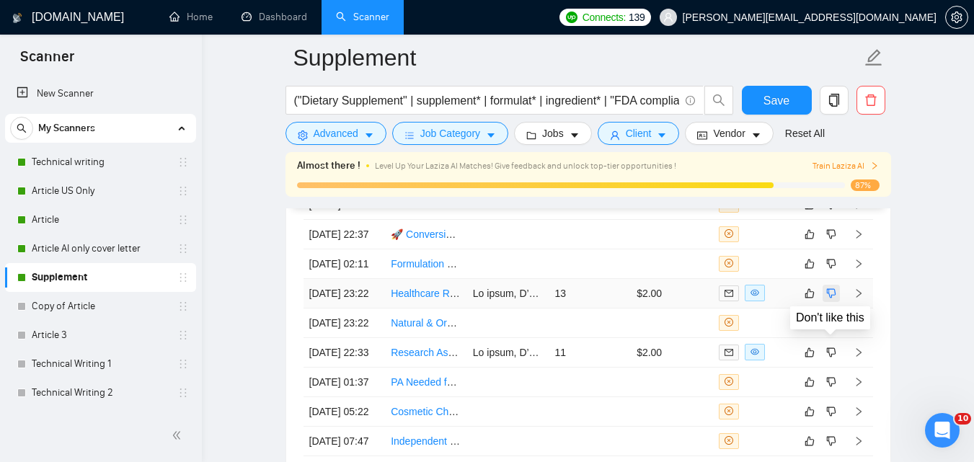
click at [830, 299] on icon "dislike" at bounding box center [831, 294] width 10 height 12
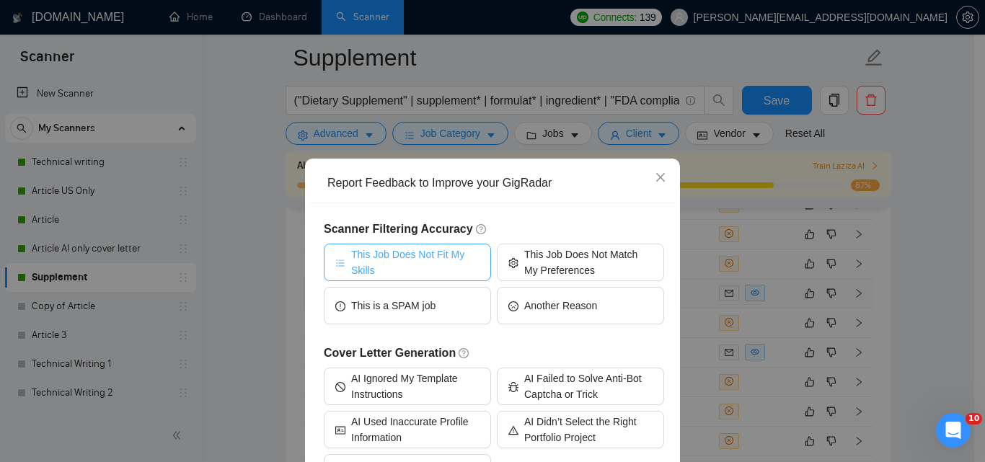
click at [404, 267] on span "This Job Does Not Fit My Skills" at bounding box center [415, 263] width 128 height 32
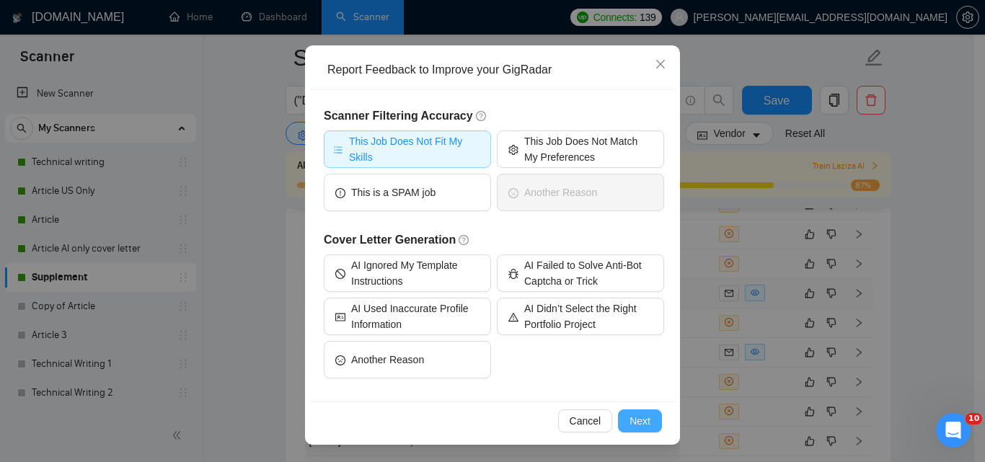
click at [629, 428] on span "Next" at bounding box center [639, 421] width 21 height 16
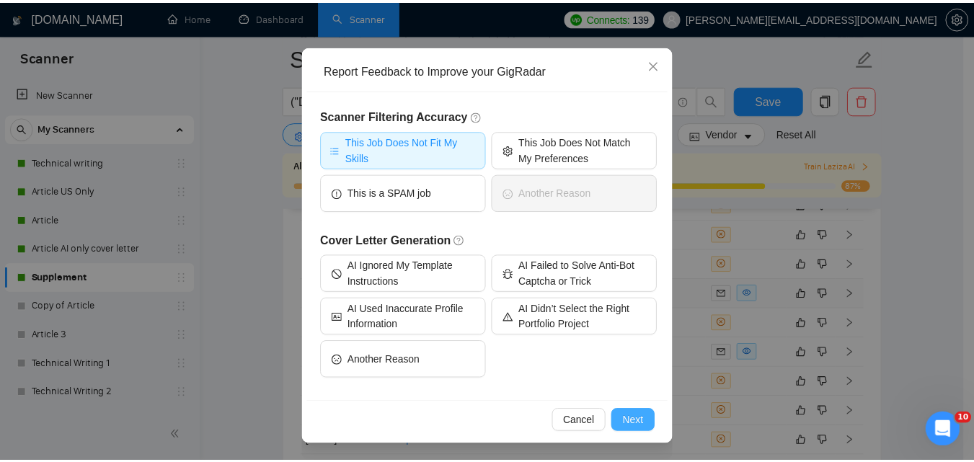
scroll to position [0, 0]
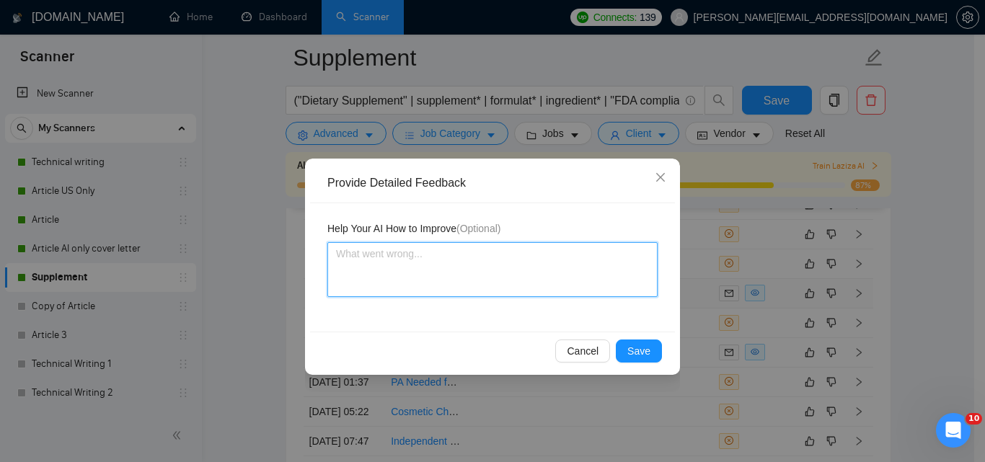
click at [448, 280] on textarea at bounding box center [492, 269] width 330 height 55
type textarea "I"
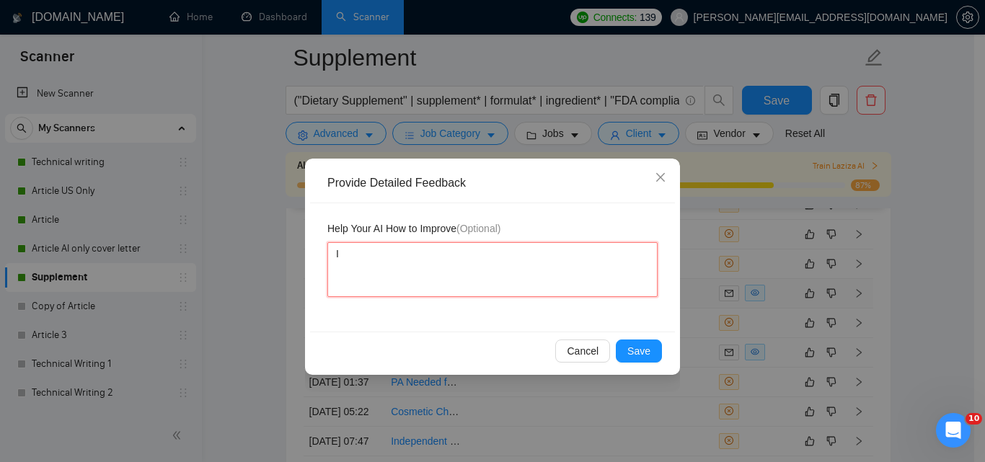
type textarea "It"
type textarea "It a"
type textarea "It ap"
type textarea "It app"
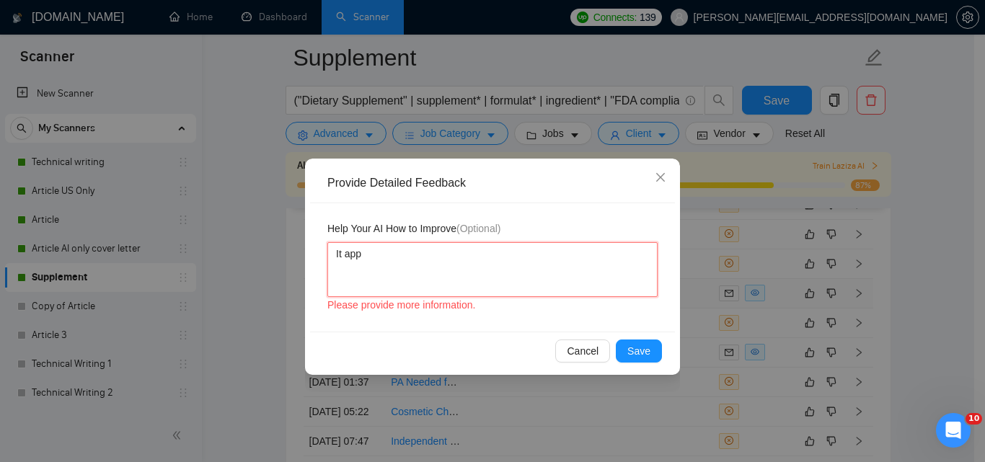
type textarea "It appl"
type textarea "It appli"
type textarea "It applie"
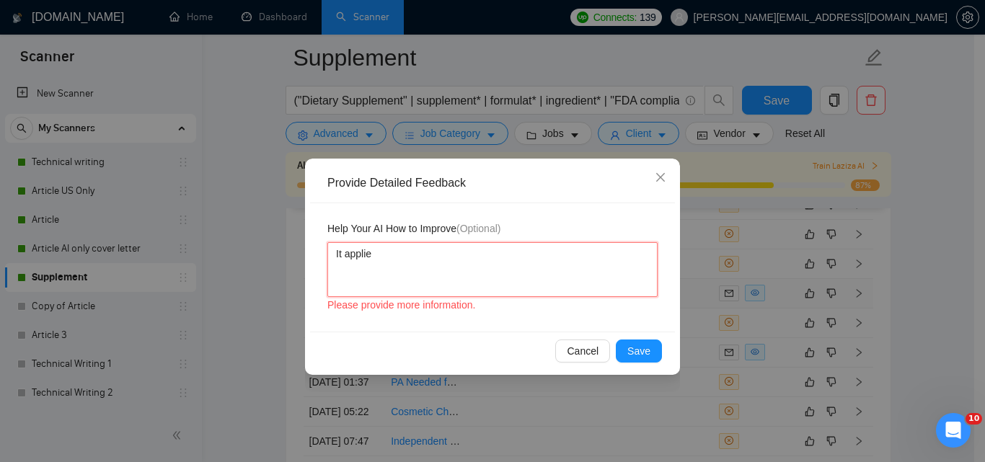
type textarea "It applied"
type textarea "It applied o"
type textarea "It applied on"
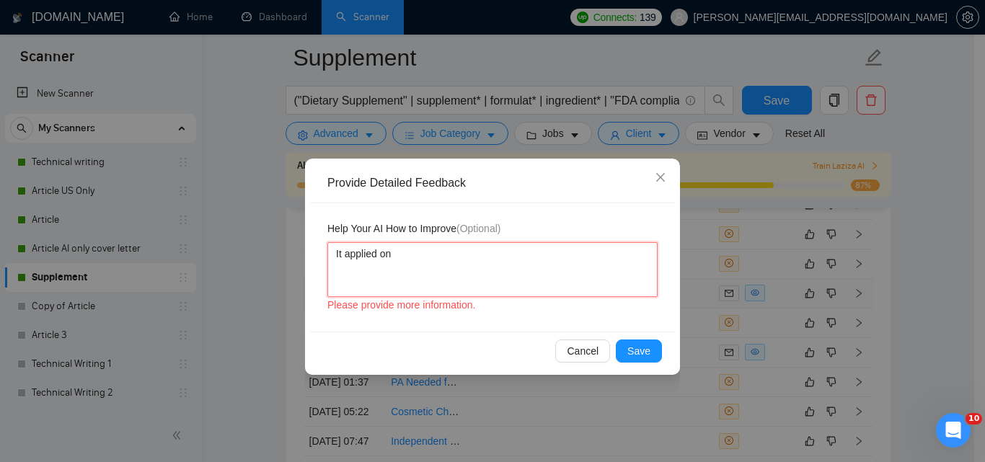
type textarea "It applied on a"
type textarea "It applied on a f"
type textarea "It applied on a fi"
type textarea "It applied on a fix"
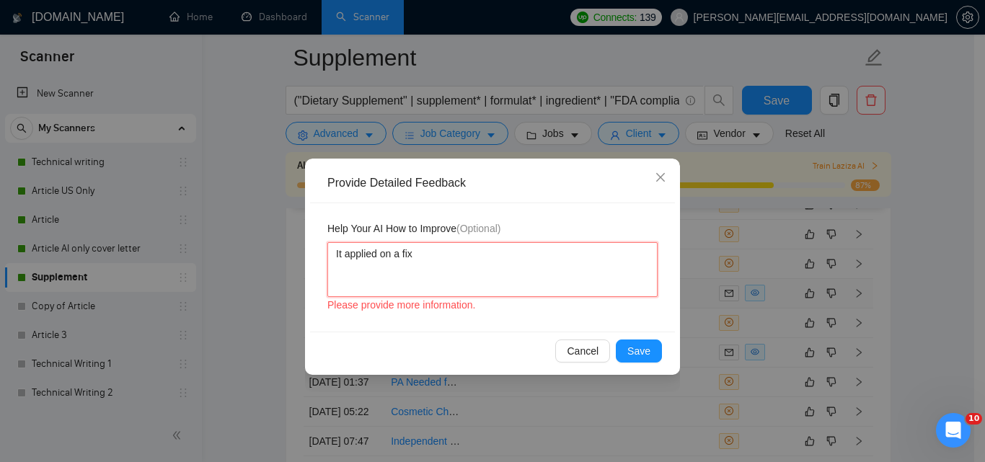
type textarea "It applied on a fix"
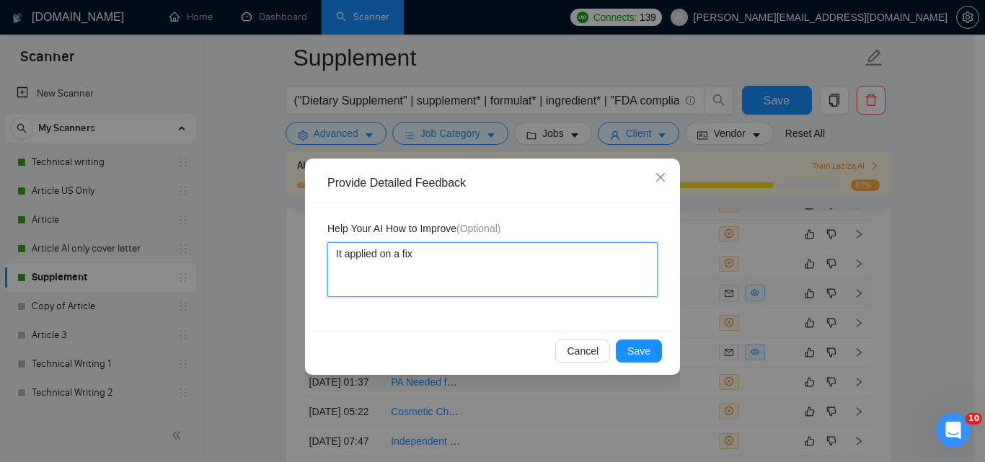
type textarea "It applied on a fix 1"
type textarea "It applied on a fix 10"
type textarea "It applied on a fix 100"
type textarea "It applied on a fix 100$"
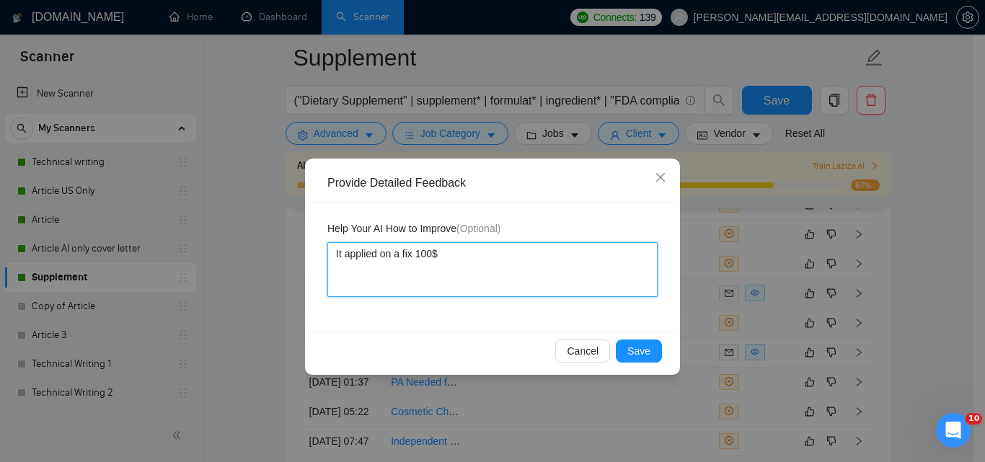
type textarea "It applied on a fix 100$ j"
type textarea "It applied on a fix 100$ jo"
type textarea "It applied on a fix 100$ job"
type textarea "It applied on a fix 100$ job d"
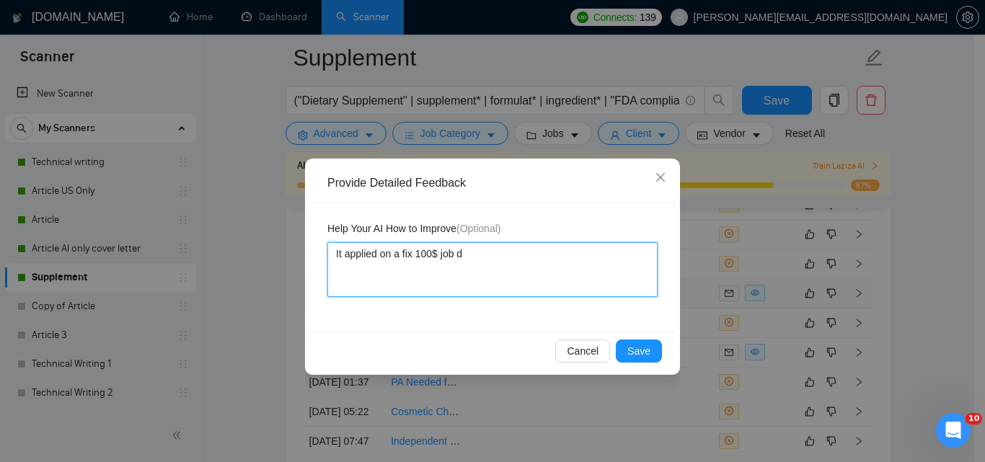
type textarea "It applied on a fix 100$ job do"
type textarea "It applied on a fix 100$ job don"
type textarea "It applied on a fix 100$ job dont"
type textarea "It applied on a fix 100$ job dont a"
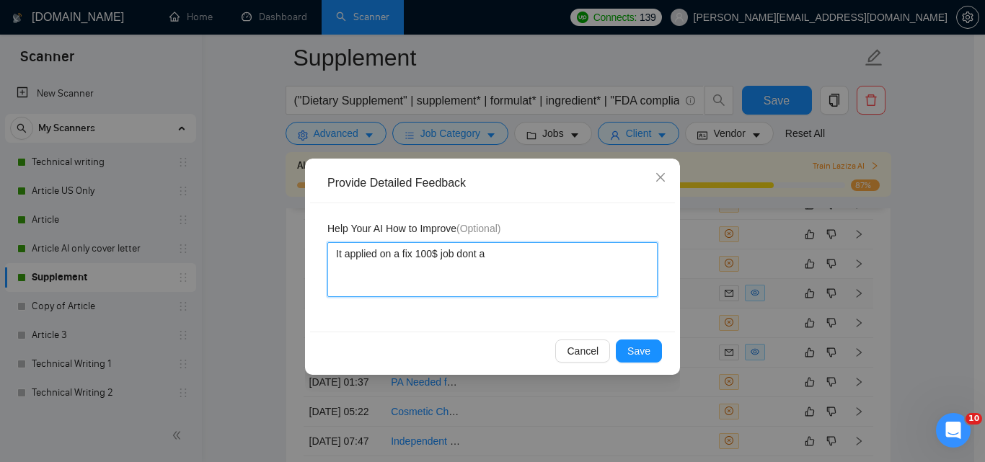
type textarea "It applied on a fix 100$ job dont ap"
type textarea "It applied on a fix 100$ job dont app"
type textarea "It applied on a fix 100$ job dont appl"
type textarea "It applied on a fix 100$ job dont app"
type textarea "It applied on a fix 100$ job dont ap"
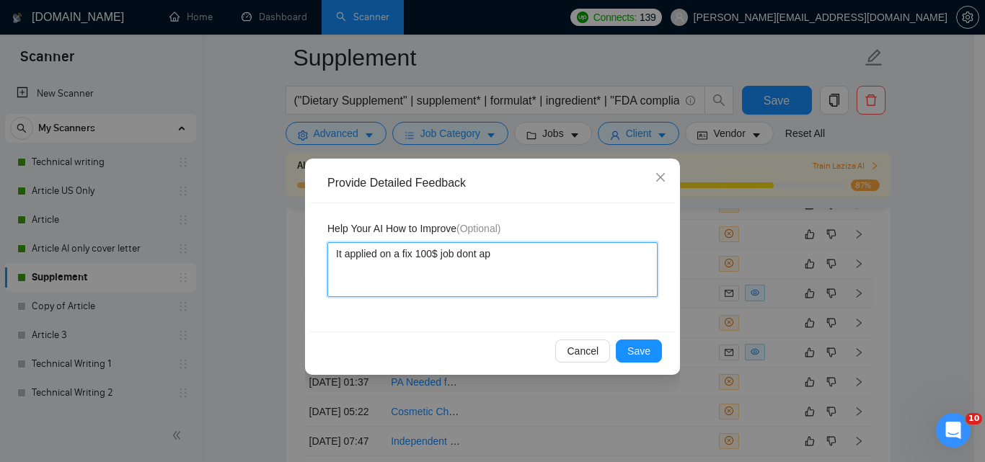
type textarea "It applied on a fix 100$ job dont a"
type textarea "It applied on a fix 100$ job dont"
type textarea "It applied on a fix 100$ job don"
type textarea "It applied on a fix 100$ job do"
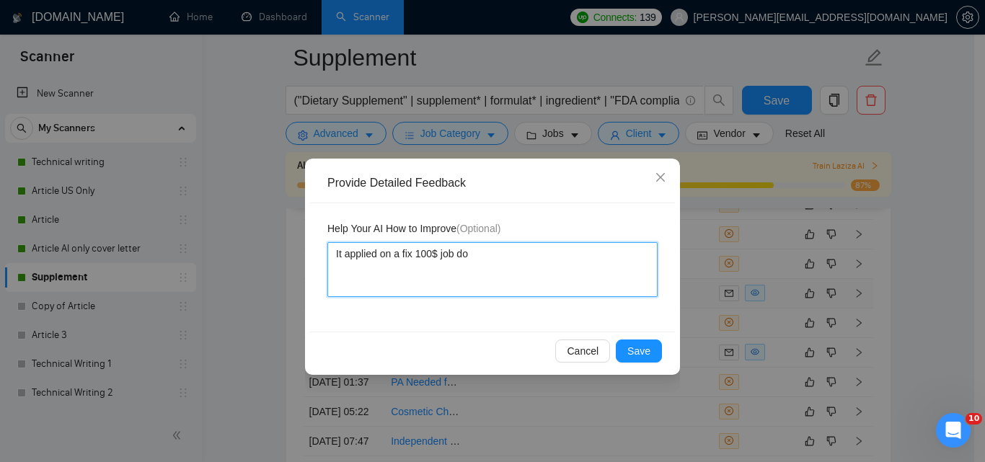
type textarea "It applied on a fix 100$ job d"
type textarea "It applied on a fix 100$ job"
type textarea "It applied on a fix 100$ job,"
type textarea "It applied on a fix 100$ job"
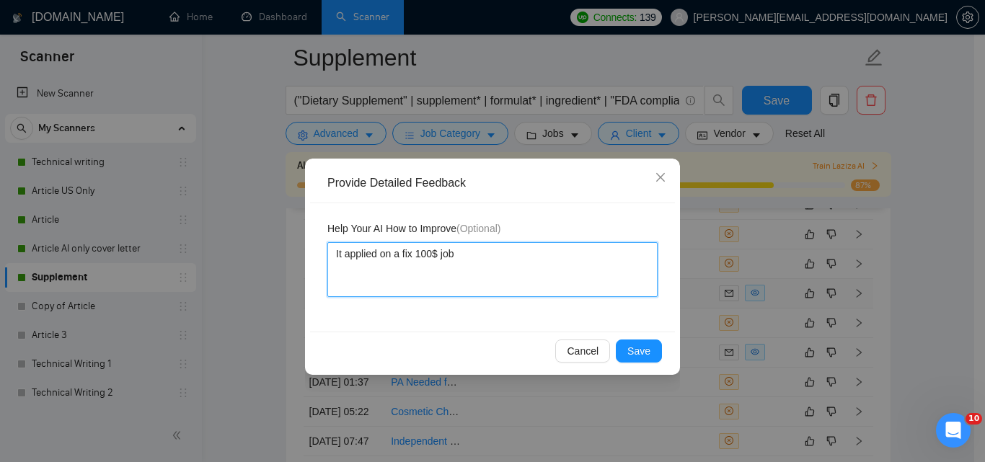
type textarea "It applied on a fix 100$ job."
type textarea "It applied on a fix 100$ job. D"
type textarea "It applied on a fix 100$ job. Do"
type textarea "It applied on a fix 100$ job. Don"
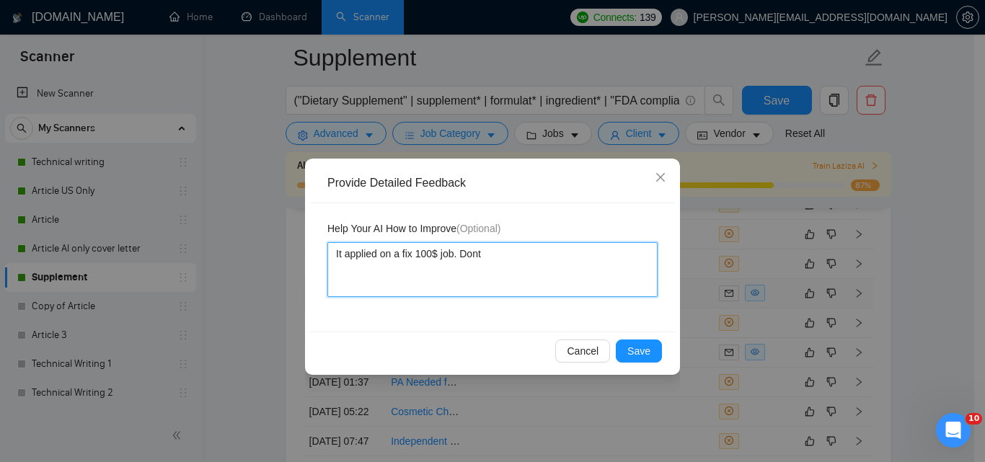
type textarea "It applied on a fix 100$ job. Dont"
type textarea "It applied on a fix 100$ job. Dont a"
type textarea "It applied on a fix 100$ job. Dont ap"
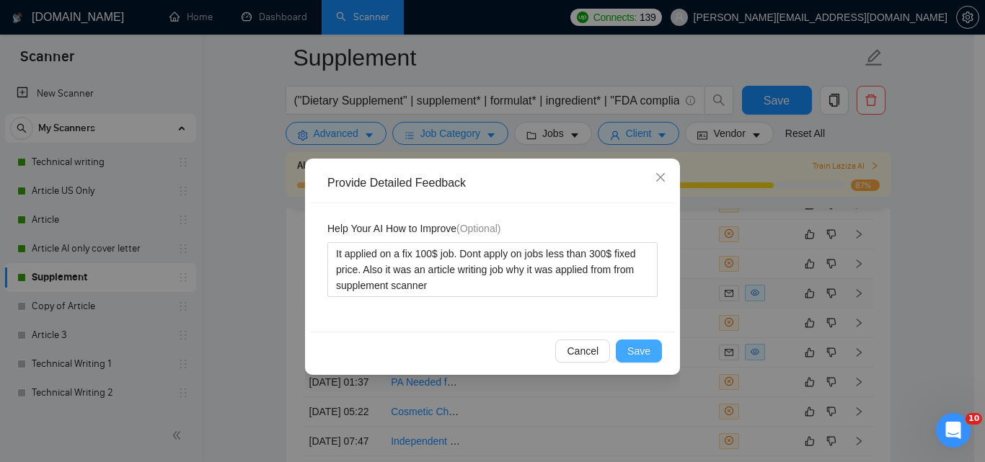
click at [629, 348] on button "Save" at bounding box center [639, 351] width 46 height 23
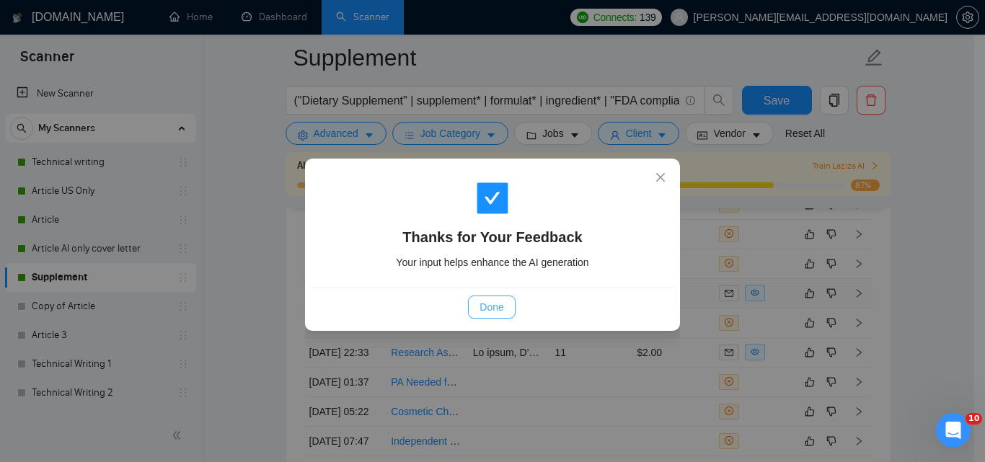
click at [501, 302] on span "Done" at bounding box center [491, 307] width 24 height 16
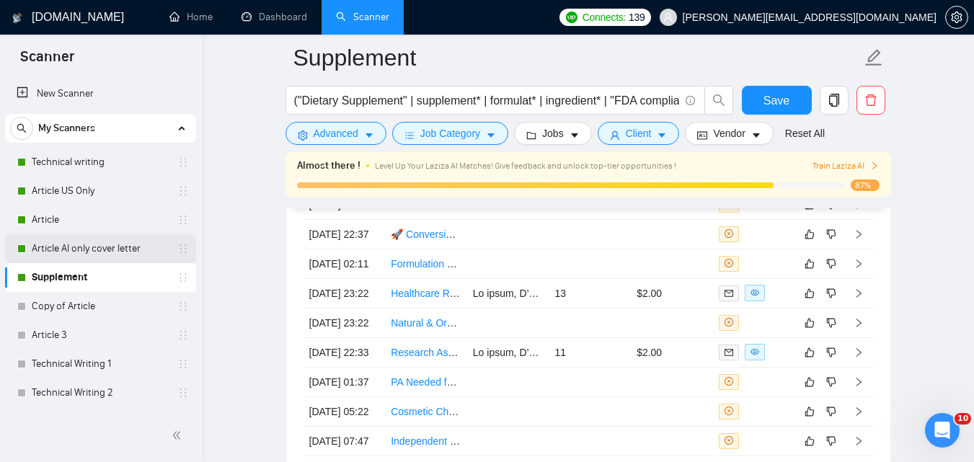
click at [87, 254] on link "Article AI only cover letter" at bounding box center [100, 248] width 137 height 29
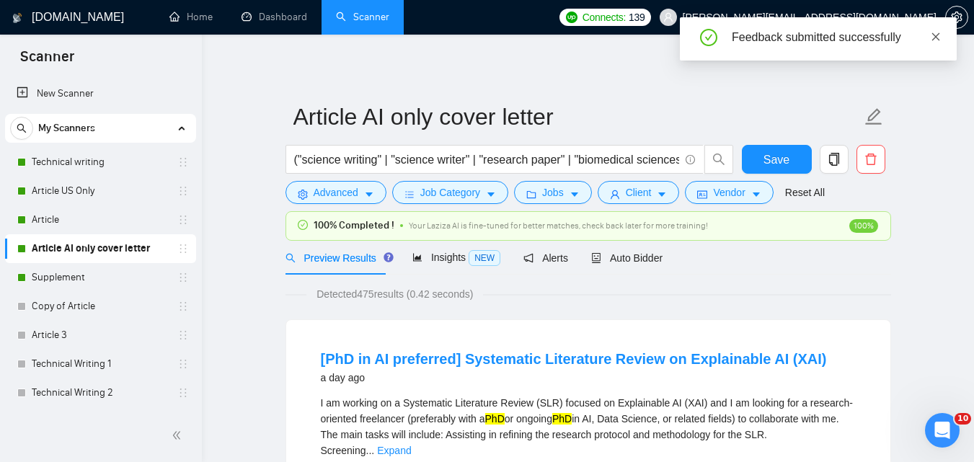
click at [937, 37] on icon "close" at bounding box center [936, 36] width 8 height 8
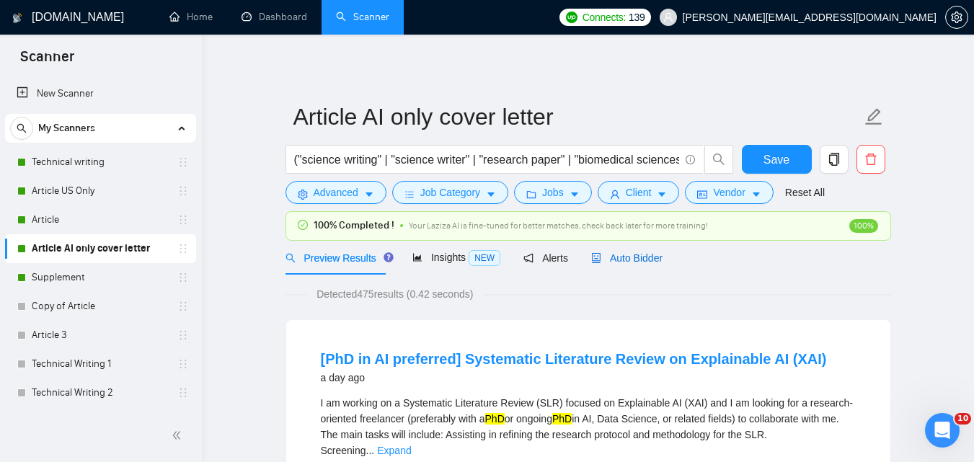
click at [616, 252] on span "Auto Bidder" at bounding box center [626, 258] width 71 height 12
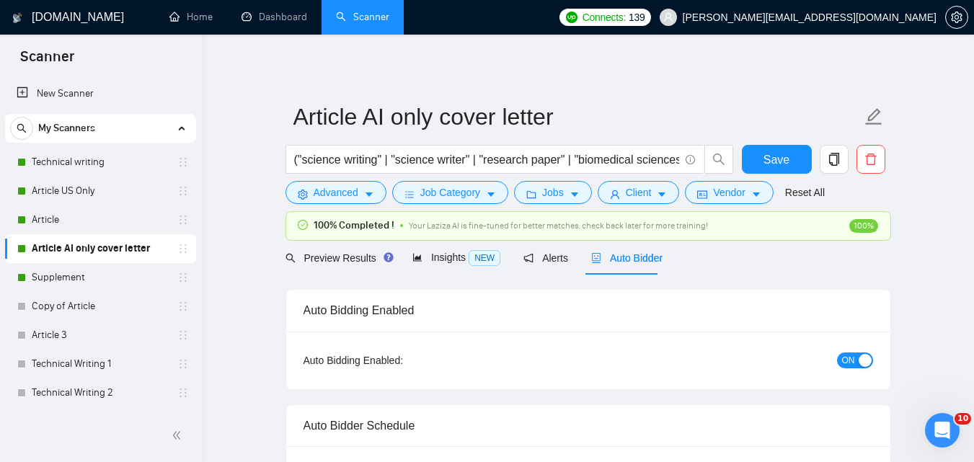
click at [596, 229] on span "Your Laziza AI is fine-tuned for better matches, check back later for more trai…" at bounding box center [558, 226] width 299 height 10
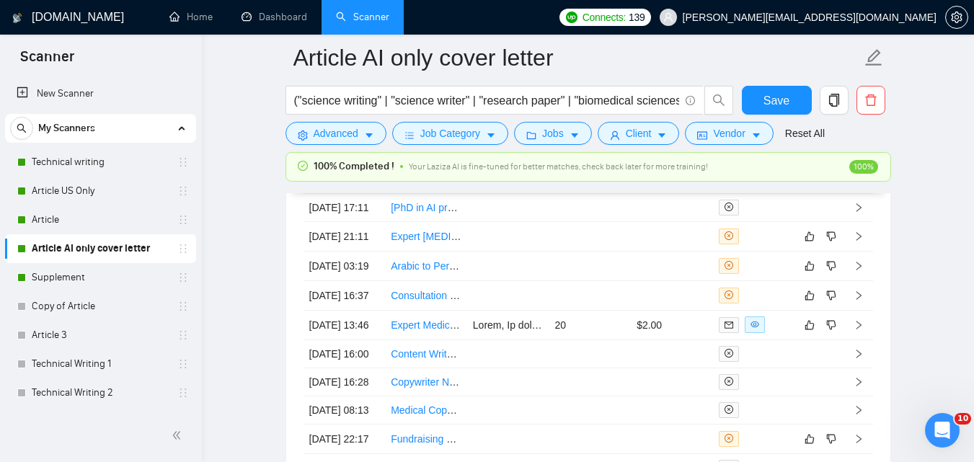
scroll to position [3600, 0]
